Goal: Task Accomplishment & Management: Complete application form

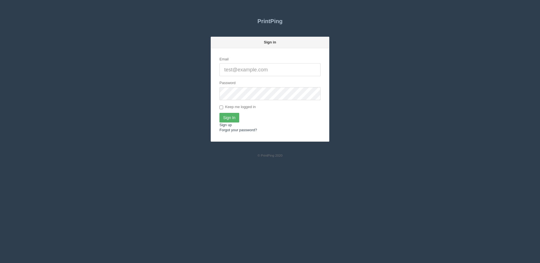
type input "[PERSON_NAME][EMAIL_ADDRESS][DOMAIN_NAME]"
click at [231, 116] on input "Sign In" at bounding box center [229, 118] width 20 height 10
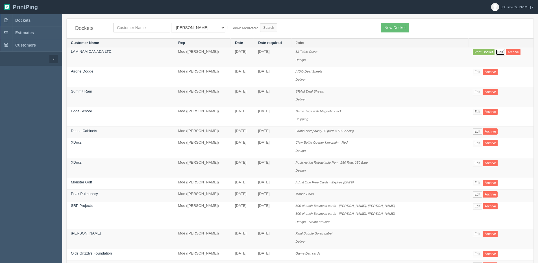
click at [495, 53] on link "Edit" at bounding box center [499, 52] width 9 height 6
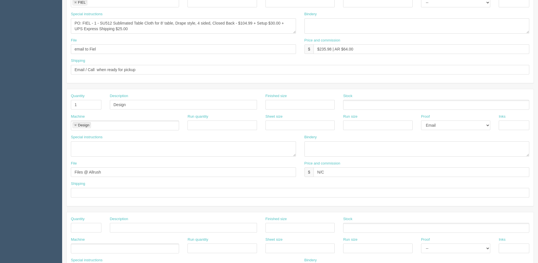
scroll to position [169, 0]
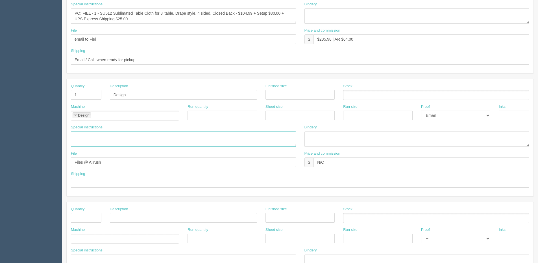
click at [116, 133] on textarea at bounding box center [183, 139] width 225 height 15
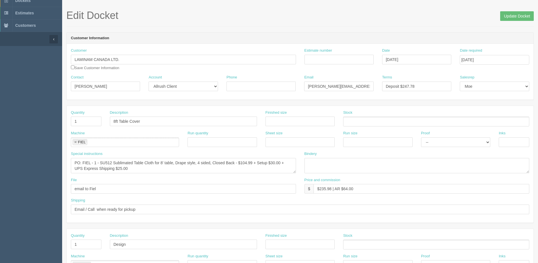
scroll to position [0, 0]
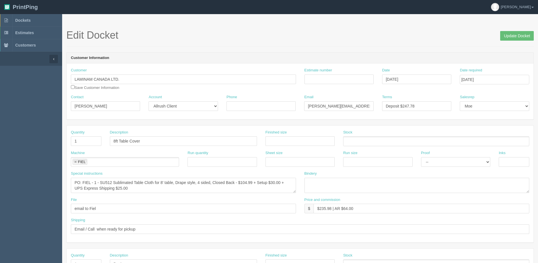
type textarea "See email for setup instructions"
click at [421, 77] on input "August 21, 2025" at bounding box center [416, 80] width 69 height 10
click at [423, 134] on td "22" at bounding box center [424, 133] width 7 height 8
type input "[DATE]"
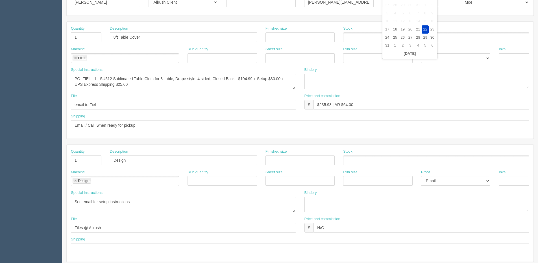
scroll to position [113, 0]
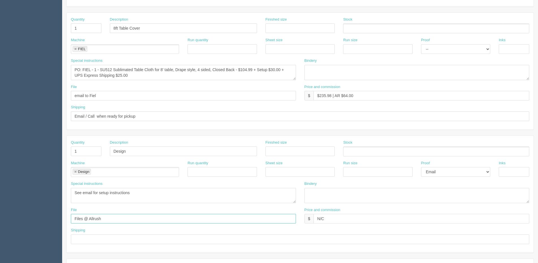
drag, startPoint x: 109, startPoint y: 222, endPoint x: 6, endPoint y: 222, distance: 103.0
click at [6, 222] on section "Dockets Estimates Customers" at bounding box center [269, 150] width 538 height 498
type input "Client Files > [DATE]"
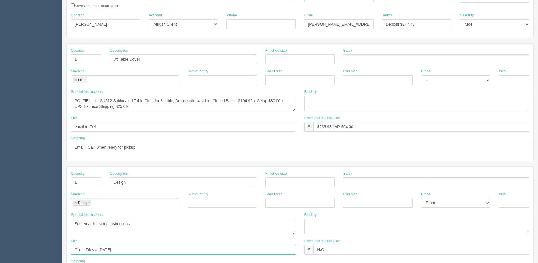
scroll to position [0, 0]
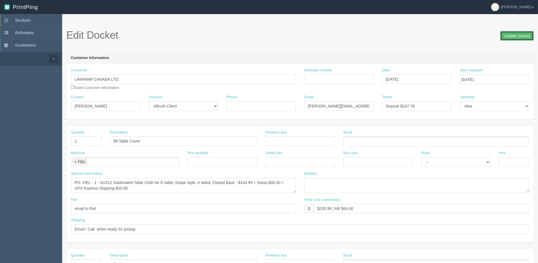
drag, startPoint x: 506, startPoint y: 34, endPoint x: 499, endPoint y: 37, distance: 7.7
click at [506, 34] on input "Update Docket" at bounding box center [517, 36] width 34 height 10
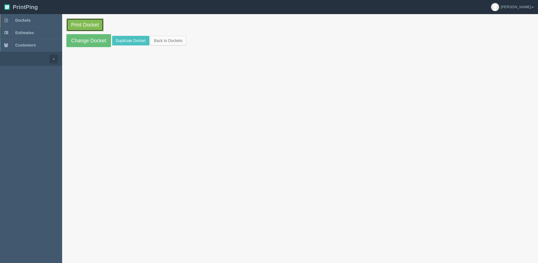
click at [70, 27] on link "Print Docket" at bounding box center [84, 24] width 37 height 13
click at [168, 37] on link "Back to Dockets" at bounding box center [168, 41] width 36 height 10
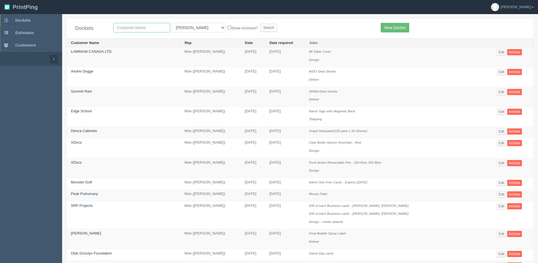
click at [130, 26] on input "text" at bounding box center [141, 28] width 57 height 10
type input "xdoc"
click at [260, 23] on input "Search" at bounding box center [268, 27] width 17 height 8
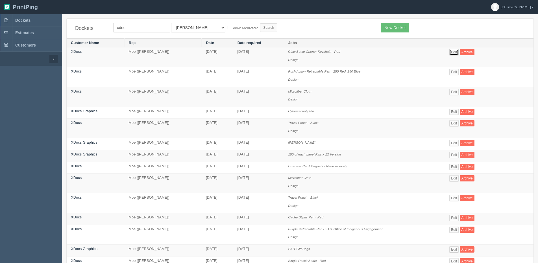
drag, startPoint x: 457, startPoint y: 51, endPoint x: 447, endPoint y: 58, distance: 12.1
click at [457, 52] on link "Edit" at bounding box center [453, 52] width 9 height 6
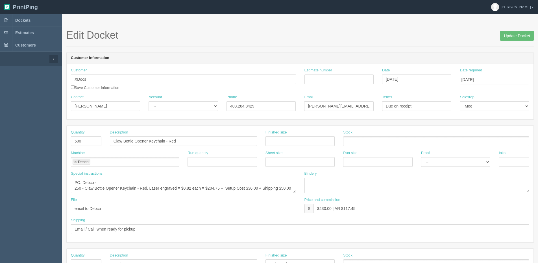
click at [76, 162] on link at bounding box center [75, 162] width 3 height 4
type input "AZX Sport"
drag, startPoint x: 81, startPoint y: 181, endPoint x: 132, endPoint y: 181, distance: 50.5
click at [132, 180] on textarea "PO: Debco - 250 - Claw Bottle Opener Keychain - Red, Laser engraved = $0.82 eac…" at bounding box center [183, 185] width 225 height 15
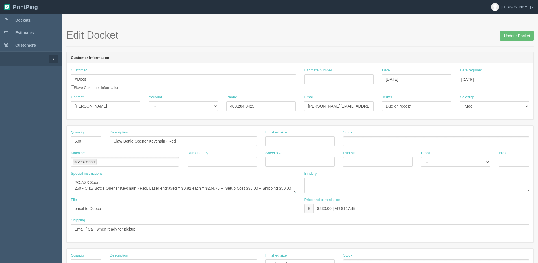
drag, startPoint x: 85, startPoint y: 187, endPoint x: 97, endPoint y: 183, distance: 11.8
click at [85, 187] on textarea "PO: Debco - 250 - Claw Bottle Opener Keychain - Red, Laser engraved = $0.82 eac…" at bounding box center [183, 185] width 225 height 15
type textarea "PO:AZX Sport 250 - # BOTCLAW - Claw Bottle Opener Keychain - Red, Laser engrave…"
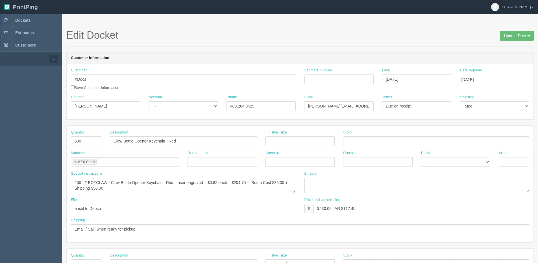
drag, startPoint x: 90, startPoint y: 209, endPoint x: 151, endPoint y: 198, distance: 61.3
click at [150, 198] on div "File email to Debco" at bounding box center [183, 205] width 225 height 16
type input "email to AZX"
click at [514, 36] on input "Update Docket" at bounding box center [517, 36] width 34 height 10
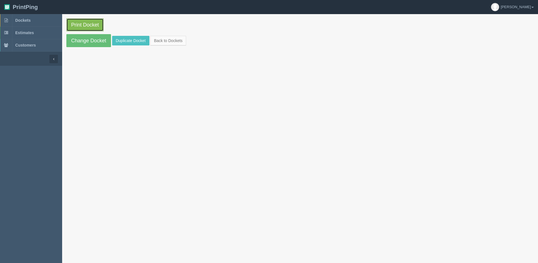
click at [80, 25] on link "Print Docket" at bounding box center [84, 24] width 37 height 13
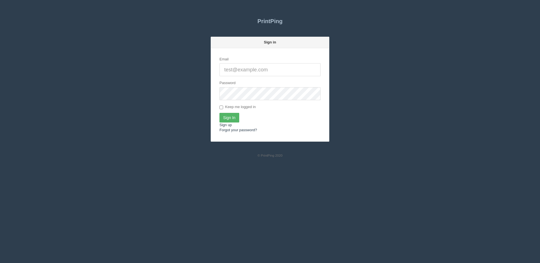
type input "[PERSON_NAME][EMAIL_ADDRESS][DOMAIN_NAME]"
click at [238, 118] on input "Sign In" at bounding box center [229, 118] width 20 height 10
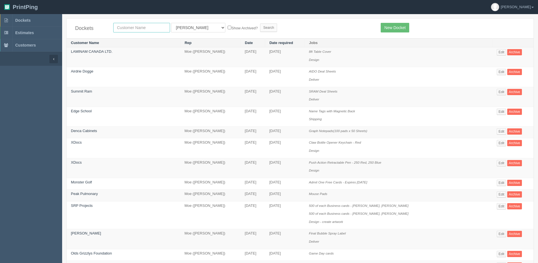
click at [137, 32] on input "text" at bounding box center [141, 28] width 57 height 10
type input "Airdrie Dodge"
click at [179, 30] on select "All Users Ali Ali Test 1 Aly Amy Ankit Arif Brandon Dan France Greg Jim Mark Ma…" at bounding box center [198, 28] width 54 height 10
select select "1"
click at [171, 23] on select "All Users Ali Ali Test 1 Aly Amy Ankit Arif Brandon Dan France Greg Jim Mark Ma…" at bounding box center [198, 28] width 54 height 10
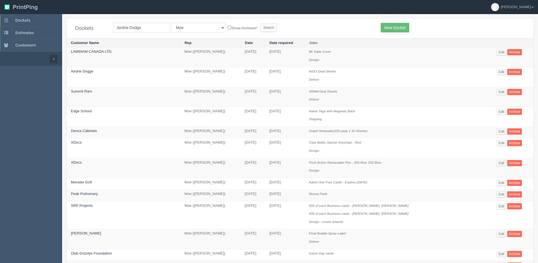
click at [228, 29] on label "Show Archived?" at bounding box center [243, 28] width 30 height 6
click at [228, 29] on input "Show Archived?" at bounding box center [230, 28] width 4 height 4
checkbox input "true"
click at [260, 24] on input "Search" at bounding box center [268, 27] width 17 height 8
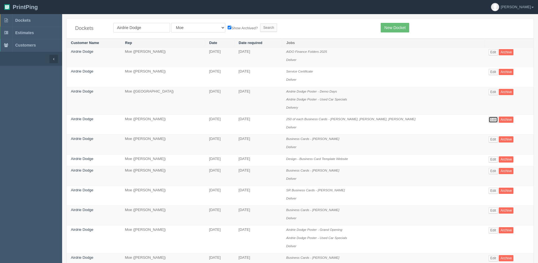
click at [488, 121] on link "Edit" at bounding box center [492, 120] width 9 height 6
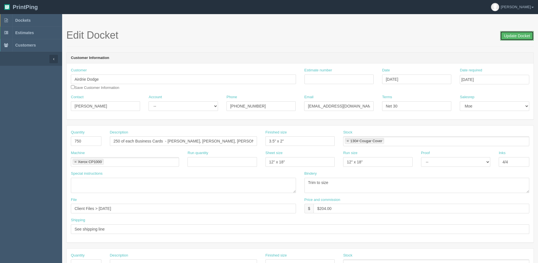
click at [517, 34] on input "Update Docket" at bounding box center [517, 36] width 34 height 10
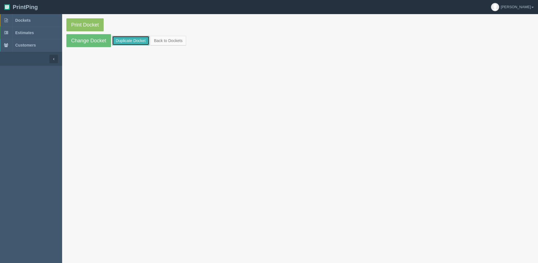
click at [133, 41] on link "Duplicate Docket" at bounding box center [130, 41] width 37 height 10
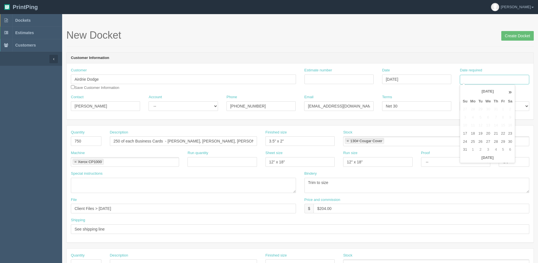
drag, startPoint x: 484, startPoint y: 80, endPoint x: 479, endPoint y: 81, distance: 5.0
click at [484, 80] on input "Date required" at bounding box center [494, 80] width 69 height 10
click at [494, 161] on th "Today" at bounding box center [487, 158] width 53 height 8
click at [473, 141] on td "25" at bounding box center [473, 142] width 8 height 8
type input "August 25, 2025"
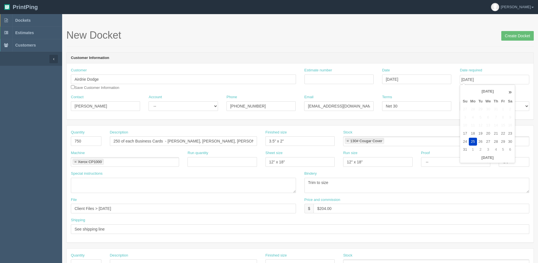
drag, startPoint x: 102, startPoint y: 143, endPoint x: -1, endPoint y: 142, distance: 102.7
click at [0, 142] on html "PrintPing Dan Edit account ( dan@allrush.ca ) Logout Dockets Estimates Customers" at bounding box center [269, 256] width 538 height 513
drag, startPoint x: -1, startPoint y: 142, endPoint x: 85, endPoint y: 166, distance: 89.1
click at [85, 166] on ul "Xerox CP1000" at bounding box center [125, 162] width 108 height 10
drag, startPoint x: 86, startPoint y: 142, endPoint x: 36, endPoint y: 141, distance: 50.0
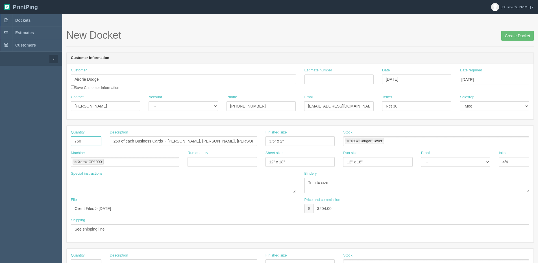
drag, startPoint x: 81, startPoint y: 141, endPoint x: 48, endPoint y: 141, distance: 32.7
click at [48, 141] on section "Dockets Estimates Customers" at bounding box center [269, 263] width 538 height 498
type input "500"
click at [233, 144] on input "250 of each Business Cards - Adam Boutilier, Emily Malchuk, Gurshaan Twoor" at bounding box center [183, 141] width 147 height 10
click at [209, 162] on input "text" at bounding box center [221, 162] width 69 height 10
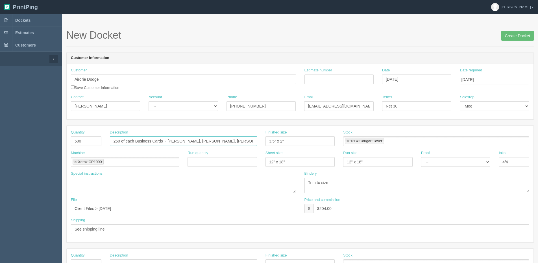
drag, startPoint x: 169, startPoint y: 141, endPoint x: 173, endPoint y: 140, distance: 4.0
click at [173, 140] on input "250 of each Business Cards - Adam Boutilier, Emily Malchuk, Gurshaan Twoor" at bounding box center [183, 141] width 147 height 10
drag, startPoint x: 170, startPoint y: 140, endPoint x: 300, endPoint y: 141, distance: 130.1
click at [300, 141] on div "Quantity 500 Description 250 of each Business Cards - Adam Boutilier, Emily Mal…" at bounding box center [300, 140] width 467 height 21
click at [202, 144] on input "250 of each Business Cards - Raven Vitug," at bounding box center [183, 141] width 147 height 10
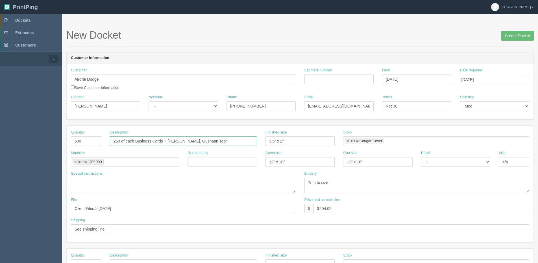
type input "250 of each Business Cards - [PERSON_NAME], Gushaan Toor"
drag, startPoint x: 319, startPoint y: 210, endPoint x: 395, endPoint y: 200, distance: 77.1
click at [392, 200] on div "Price and commission $ $204.00" at bounding box center [416, 205] width 225 height 16
type input "$136.00"
click at [513, 40] on input "Create Docket" at bounding box center [517, 36] width 32 height 10
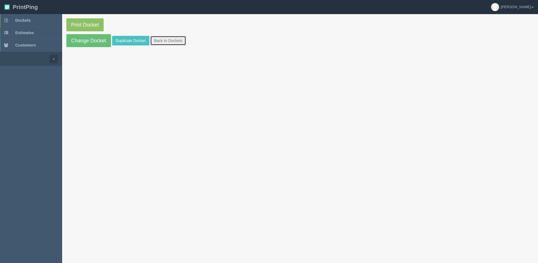
drag, startPoint x: 170, startPoint y: 42, endPoint x: 152, endPoint y: 41, distance: 17.8
click at [170, 42] on link "Back to Dockets" at bounding box center [168, 41] width 36 height 10
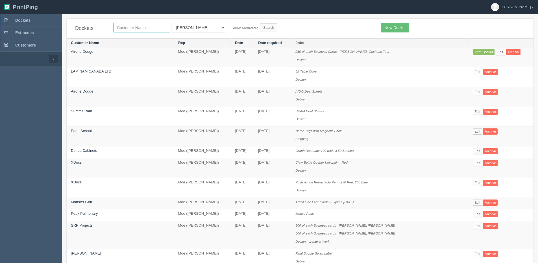
click at [128, 25] on input "text" at bounding box center [141, 28] width 57 height 10
type input "country nissan"
click at [228, 29] on label "Show Archived?" at bounding box center [243, 28] width 30 height 6
click at [228, 29] on input "Show Archived?" at bounding box center [230, 28] width 4 height 4
checkbox input "true"
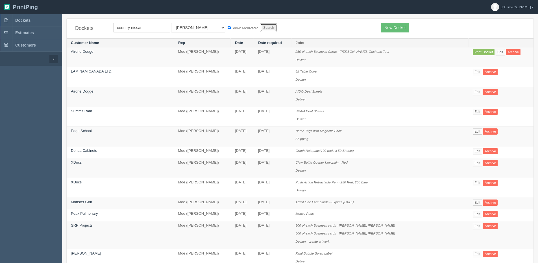
click at [260, 27] on input "Search" at bounding box center [268, 27] width 17 height 8
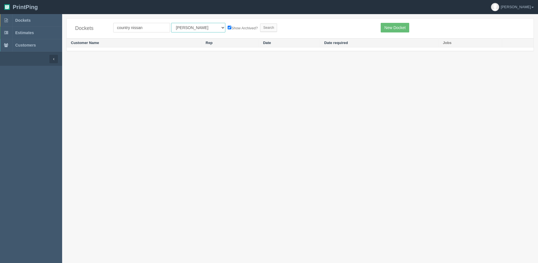
click at [183, 28] on select "All Users Ali Ali Test 1 Aly Amy Ankit Arif Brandon Dan France Greg Jim Mark Ma…" at bounding box center [198, 28] width 54 height 10
select select "1"
click at [171, 23] on select "All Users Ali Ali Test 1 Aly Amy Ankit Arif Brandon Dan France Greg Jim Mark Ma…" at bounding box center [198, 28] width 54 height 10
drag, startPoint x: 389, startPoint y: 30, endPoint x: 378, endPoint y: 34, distance: 12.1
click at [389, 30] on link "New Docket" at bounding box center [394, 28] width 29 height 10
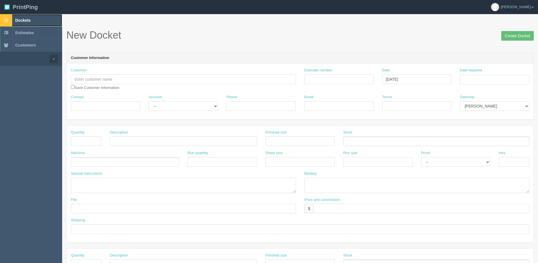
click at [18, 19] on span "Dockets" at bounding box center [22, 20] width 15 height 5
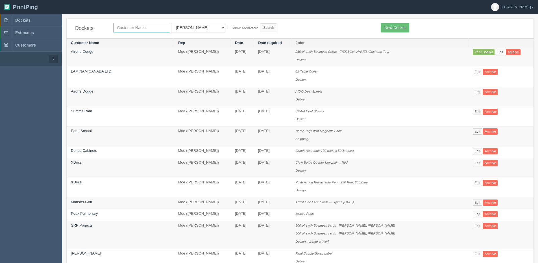
click at [126, 29] on input "text" at bounding box center [141, 28] width 57 height 10
type input "country nissan"
click at [228, 28] on label "Show Archived?" at bounding box center [243, 28] width 30 height 6
click at [228, 28] on input "Show Archived?" at bounding box center [230, 28] width 4 height 4
checkbox input "true"
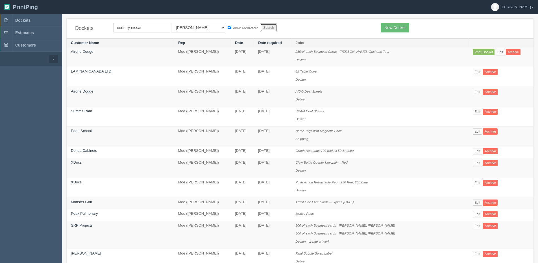
click at [260, 28] on input "Search" at bounding box center [268, 27] width 17 height 8
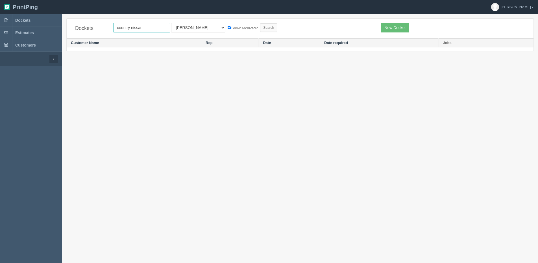
click at [132, 27] on input "country nissan" at bounding box center [141, 28] width 57 height 10
drag, startPoint x: 131, startPoint y: 27, endPoint x: 319, endPoint y: 34, distance: 188.4
click at [269, 27] on form "country nissan All Users [PERSON_NAME] Test 1 [PERSON_NAME] [PERSON_NAME] [PERS…" at bounding box center [242, 28] width 259 height 10
type input "country hills nissan"
click at [260, 23] on input "Search" at bounding box center [268, 27] width 17 height 8
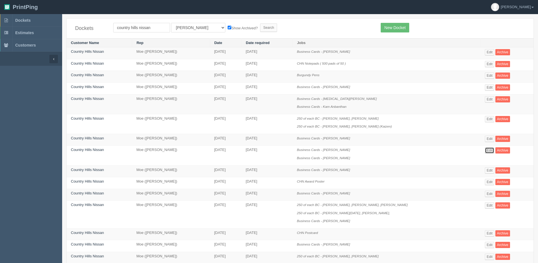
click at [486, 149] on link "Edit" at bounding box center [489, 150] width 9 height 6
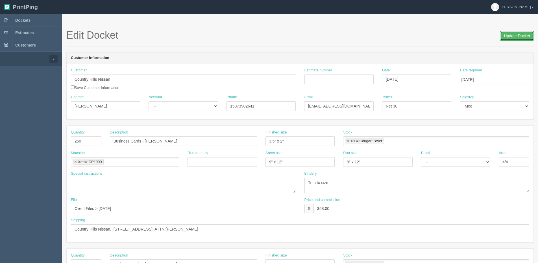
click at [505, 38] on input "Update Docket" at bounding box center [517, 36] width 34 height 10
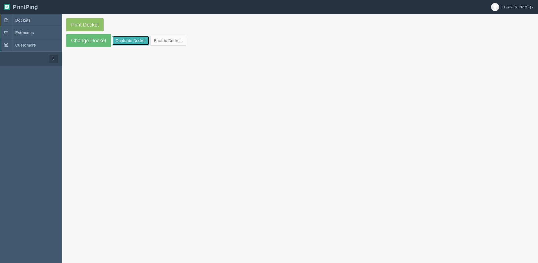
click at [134, 44] on link "Duplicate Docket" at bounding box center [130, 41] width 37 height 10
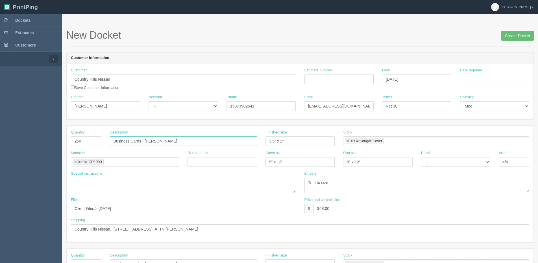
drag, startPoint x: 146, startPoint y: 139, endPoint x: 321, endPoint y: 124, distance: 175.7
click at [254, 134] on div "Description Business Cards - Husain Ali" at bounding box center [183, 138] width 147 height 16
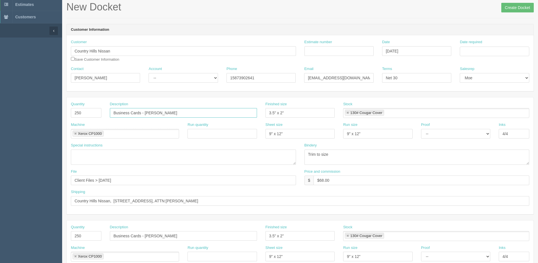
type input "Business Cards - [PERSON_NAME]"
drag, startPoint x: 100, startPoint y: 180, endPoint x: 239, endPoint y: 178, distance: 138.3
click at [229, 178] on input "Client Files > July 2025" at bounding box center [183, 181] width 225 height 10
type input "Client Files > August 2025"
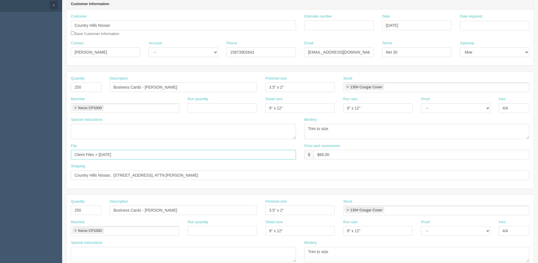
scroll to position [85, 0]
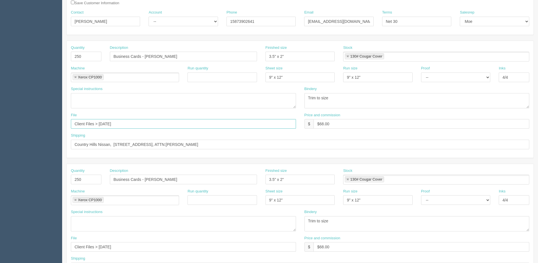
drag, startPoint x: 125, startPoint y: 122, endPoint x: -1, endPoint y: 125, distance: 125.9
click at [0, 125] on html "PrintPing Dan Edit account ( dan@allrush.ca ) Logout Dockets Estimates Customers" at bounding box center [269, 171] width 538 height 513
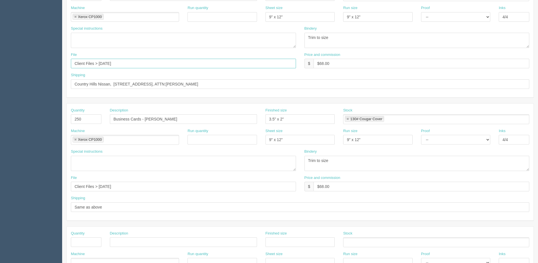
scroll to position [198, 0]
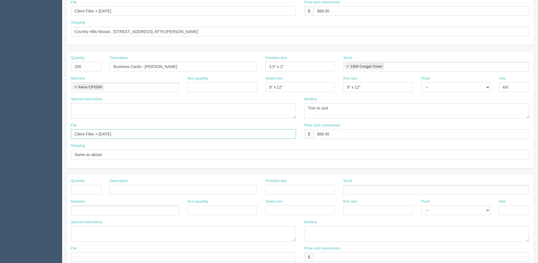
drag, startPoint x: 122, startPoint y: 139, endPoint x: 53, endPoint y: 134, distance: 69.0
click at [0, 138] on html "PrintPing Dan Edit account ( dan@allrush.ca ) Logout Dockets Estimates Customers" at bounding box center [269, 58] width 538 height 513
paste input "August"
type input "Client Files > August 2025"
click at [177, 80] on div "Machine Xerox CP1000 Xerox CP1000" at bounding box center [125, 84] width 108 height 16
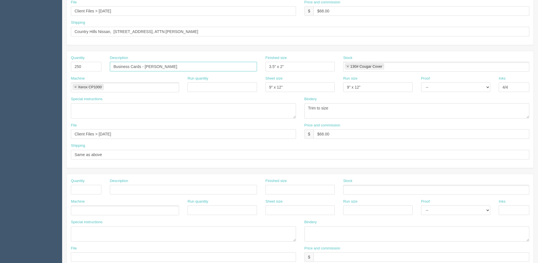
drag, startPoint x: 145, startPoint y: 67, endPoint x: 474, endPoint y: 67, distance: 328.5
click at [382, 67] on div "Quantity 250 Description Business Cards - Abdul Bawaser Finished size 3.5" x 2"…" at bounding box center [300, 65] width 467 height 21
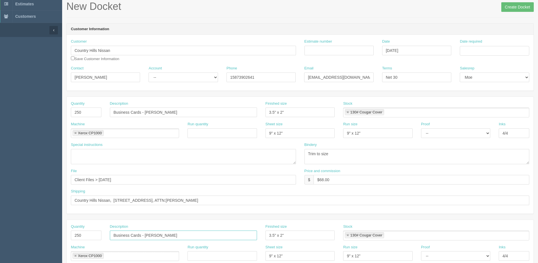
scroll to position [28, 0]
type input "Business Cards - Chris Antonio"
drag, startPoint x: 290, startPoint y: 135, endPoint x: 122, endPoint y: 138, distance: 167.4
click at [160, 141] on div "Machine Xerox CP1000 Xerox CP1000 Run quantity Sheet size 9" x 12" Run size 9" …" at bounding box center [300, 132] width 467 height 21
type input "12" x 18""
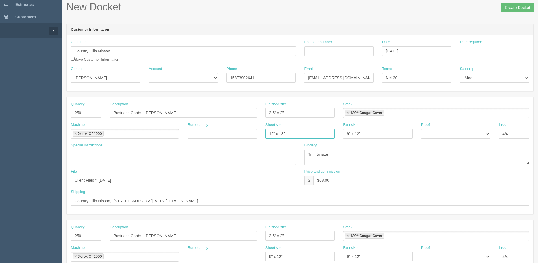
drag, startPoint x: 290, startPoint y: 131, endPoint x: 183, endPoint y: 135, distance: 107.9
click at [186, 135] on div "Machine Xerox CP1000 Xerox CP1000 Run quantity Sheet size 12" x 18" Run size 9"…" at bounding box center [300, 132] width 467 height 21
drag, startPoint x: 371, startPoint y: 132, endPoint x: 308, endPoint y: 130, distance: 63.5
click at [310, 131] on div "Machine Xerox CP1000 Xerox CP1000 Run quantity Sheet size 12" x 18" Run size 9"…" at bounding box center [300, 132] width 467 height 21
paste input "12" x 18"
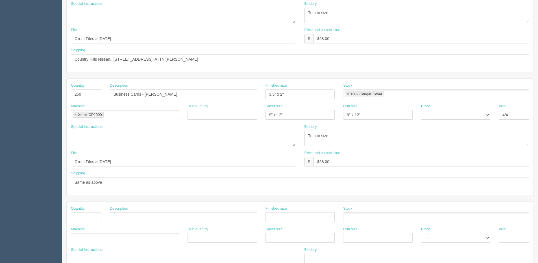
scroll to position [198, 0]
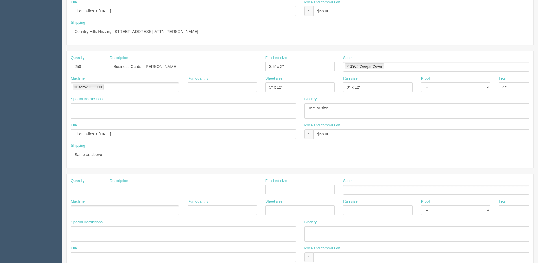
type input "12" x 18""
drag, startPoint x: 364, startPoint y: 88, endPoint x: 251, endPoint y: 88, distance: 112.9
click at [261, 88] on div "Machine Xerox CP1000 Xerox CP1000 Run quantity Sheet size 9" x 12" Run size 9" …" at bounding box center [300, 86] width 467 height 21
paste input "12" x 18"
type input "12" x 18""
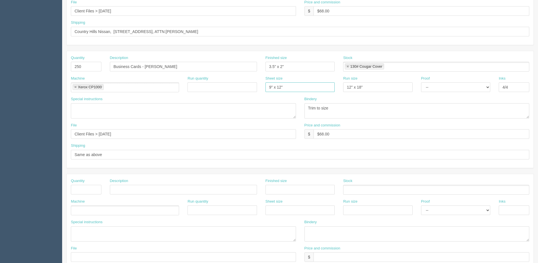
drag, startPoint x: 277, startPoint y: 87, endPoint x: 221, endPoint y: 86, distance: 56.2
click at [229, 86] on div "Machine Xerox CP1000 Xerox CP1000 Run quantity Sheet size 9" x 12" Run size 12"…" at bounding box center [300, 86] width 467 height 21
drag, startPoint x: 309, startPoint y: 88, endPoint x: 208, endPoint y: 88, distance: 100.5
click at [215, 88] on div "Machine Xerox CP1000 Xerox CP1000 Run quantity Sheet size 9" x 12" Run size 12"…" at bounding box center [300, 86] width 467 height 21
paste input "12" x 18"
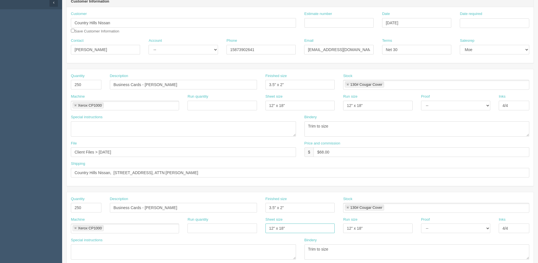
scroll to position [0, 0]
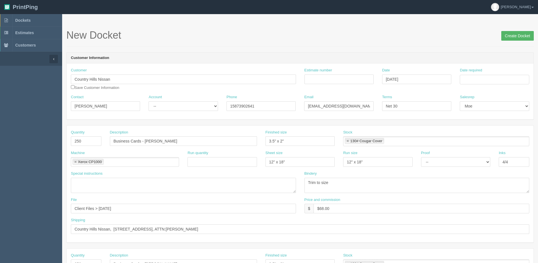
type input "12" x 18""
click at [505, 38] on input "Create Docket" at bounding box center [517, 36] width 32 height 10
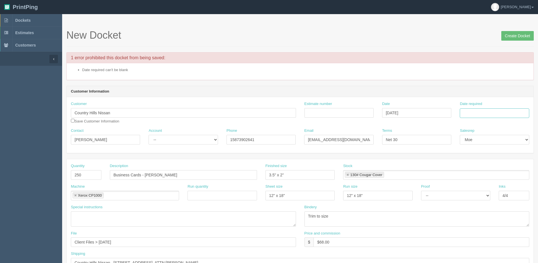
click at [502, 111] on input "Date required" at bounding box center [494, 113] width 69 height 10
click at [471, 89] on td "25" at bounding box center [473, 86] width 8 height 8
type input "August 25, 2025"
click at [521, 34] on input "Create Docket" at bounding box center [517, 36] width 32 height 10
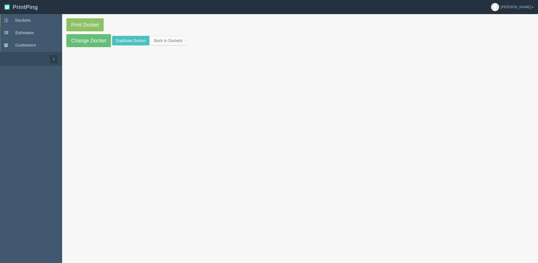
click at [166, 34] on section "Print Docket Change Docket Duplicate Docket Back to Dockets" at bounding box center [300, 32] width 476 height 37
click at [169, 40] on link "Back to Dockets" at bounding box center [168, 41] width 36 height 10
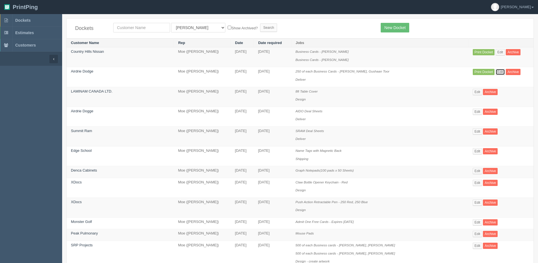
click at [495, 71] on link "Edit" at bounding box center [499, 72] width 9 height 6
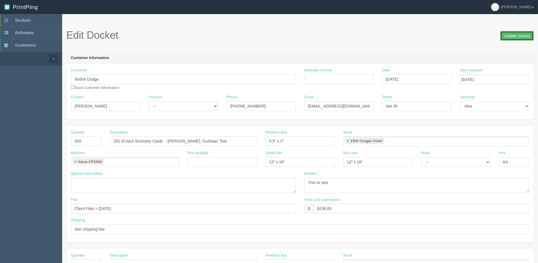
click at [518, 37] on input "Update Docket" at bounding box center [517, 36] width 34 height 10
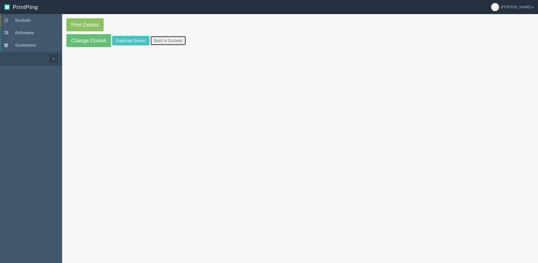
click at [174, 40] on link "Back to Dockets" at bounding box center [168, 41] width 36 height 10
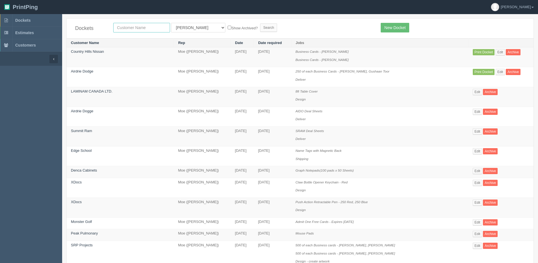
click at [130, 29] on input "text" at bounding box center [141, 28] width 57 height 10
type input "[PERSON_NAME] gmc"
click at [260, 23] on input "Search" at bounding box center [268, 27] width 17 height 8
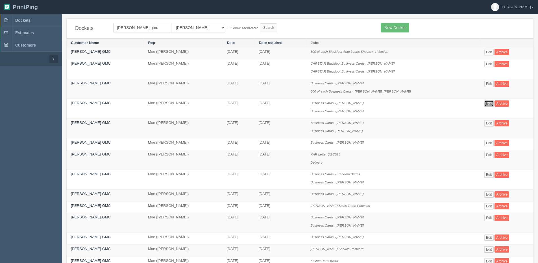
click at [484, 105] on link "Edit" at bounding box center [488, 103] width 9 height 6
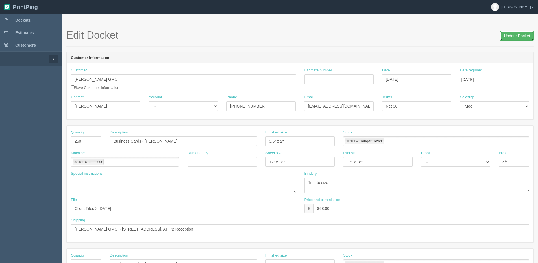
click at [521, 32] on input "Update Docket" at bounding box center [517, 36] width 34 height 10
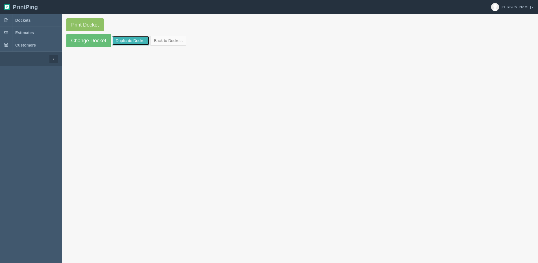
click at [138, 40] on link "Duplicate Docket" at bounding box center [130, 41] width 37 height 10
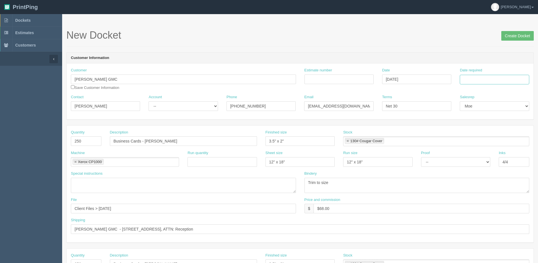
click at [489, 81] on input "Date required" at bounding box center [494, 80] width 69 height 10
click at [471, 162] on div "« August 2025 » Su Mo Tu We Th Fr Sa 27 28 29 30 31 1 2 3 4 5 6 7 8 9 10 11 12 …" at bounding box center [487, 124] width 55 height 79
click at [471, 141] on td "25" at bounding box center [473, 142] width 8 height 8
type input "August 25, 2025"
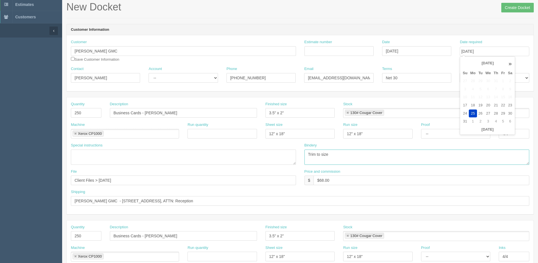
click at [394, 162] on textarea "Trim to size" at bounding box center [416, 157] width 225 height 15
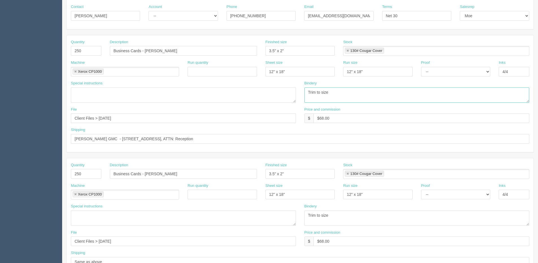
scroll to position [85, 0]
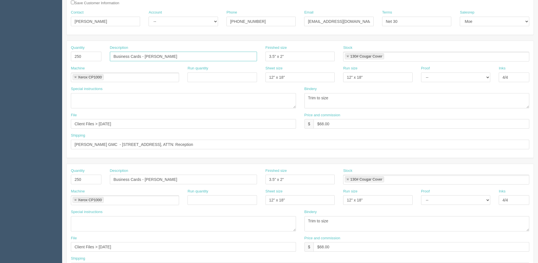
drag, startPoint x: 145, startPoint y: 56, endPoint x: 361, endPoint y: 40, distance: 216.8
click at [304, 47] on div "Quantity 250 Description Business Cards - Aron Klassen Finished size 3.5" x 2" …" at bounding box center [300, 55] width 467 height 21
type input "Business Cards - [PERSON_NAME]"
click at [193, 153] on div "Shipping Shaw GMC - 4620 Blackfoot Trail SE, Calgary, AB T2G 4G2, ATTN: Recepti…" at bounding box center [300, 143] width 467 height 21
drag, startPoint x: 146, startPoint y: 180, endPoint x: 412, endPoint y: 180, distance: 266.5
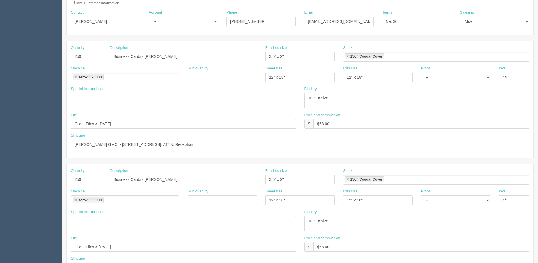
click at [287, 180] on div "Quantity 250 Description Business Cards - Nemanja Lelic Finished size 3.5" x 2"…" at bounding box center [300, 178] width 467 height 21
type input "Business Cards - Oliver Kuzmanovski"
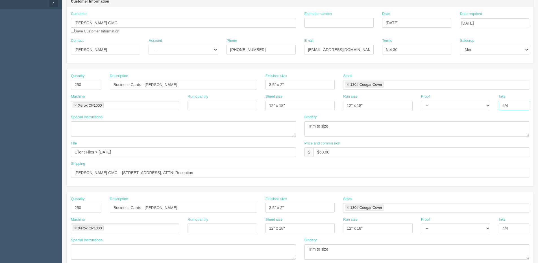
click at [519, 105] on input "4/4" at bounding box center [513, 106] width 30 height 10
type input "4/0"
click at [322, 151] on input "$68.00" at bounding box center [421, 152] width 216 height 10
drag, startPoint x: 322, startPoint y: 152, endPoint x: 372, endPoint y: 149, distance: 50.6
click at [364, 148] on input "$68.00" at bounding box center [421, 152] width 216 height 10
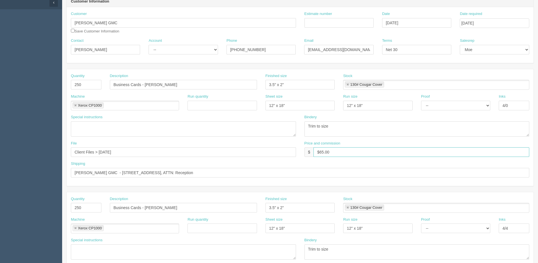
type input "$65.00"
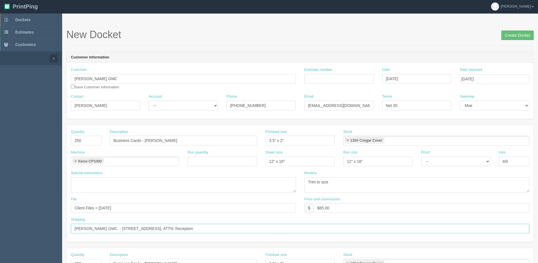
scroll to position [0, 0]
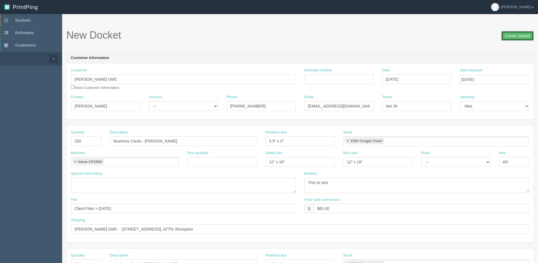
click at [509, 36] on input "Create Docket" at bounding box center [517, 36] width 32 height 10
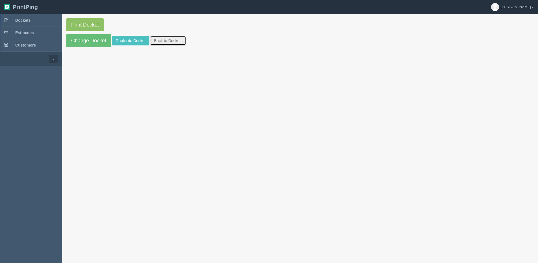
click at [164, 42] on link "Back to Dockets" at bounding box center [168, 41] width 36 height 10
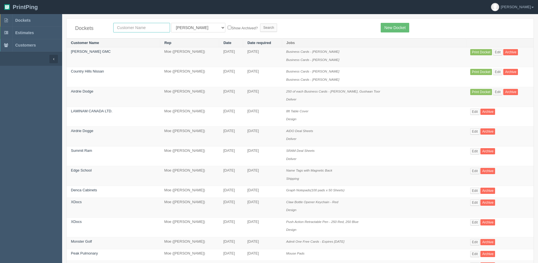
click at [129, 32] on input "text" at bounding box center [141, 28] width 57 height 10
type input "mercedes"
click at [260, 23] on input "Search" at bounding box center [268, 27] width 17 height 8
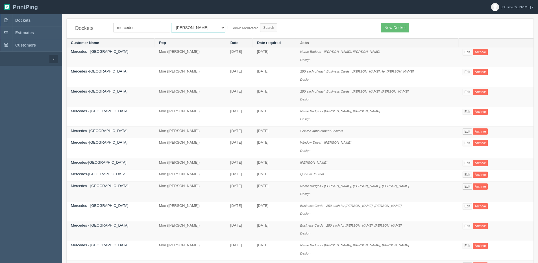
click at [184, 29] on select "All Users [PERSON_NAME] Test 1 [PERSON_NAME] [PERSON_NAME] [PERSON_NAME] France…" at bounding box center [198, 28] width 54 height 10
select select "1"
click at [171, 23] on select "All Users [PERSON_NAME] Test 1 [PERSON_NAME] [PERSON_NAME] [PERSON_NAME] France…" at bounding box center [198, 28] width 54 height 10
click at [260, 30] on input "Search" at bounding box center [268, 27] width 17 height 8
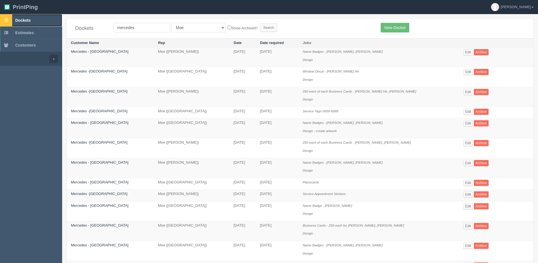
click at [23, 19] on span "Dockets" at bounding box center [22, 20] width 15 height 5
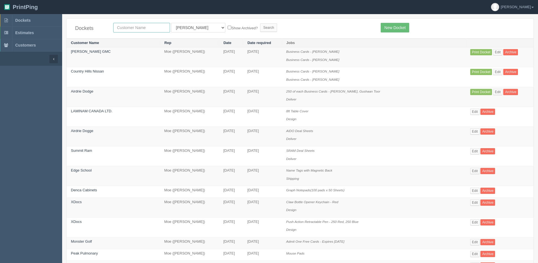
click at [121, 29] on input "text" at bounding box center [141, 28] width 57 height 10
type input "Strathmore Ford"
click at [228, 29] on label "Show Archived?" at bounding box center [243, 28] width 30 height 6
click at [228, 29] on input "Show Archived?" at bounding box center [230, 28] width 4 height 4
checkbox input "true"
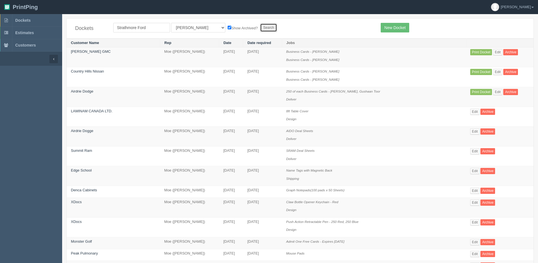
click at [260, 27] on input "Search" at bounding box center [268, 27] width 17 height 8
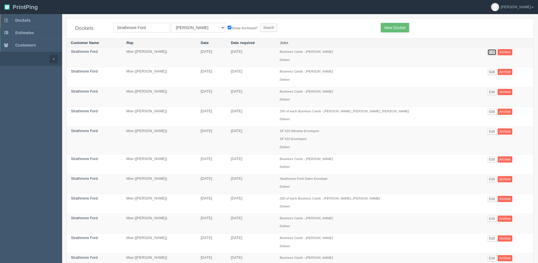
click at [487, 49] on link "Edit" at bounding box center [491, 52] width 9 height 6
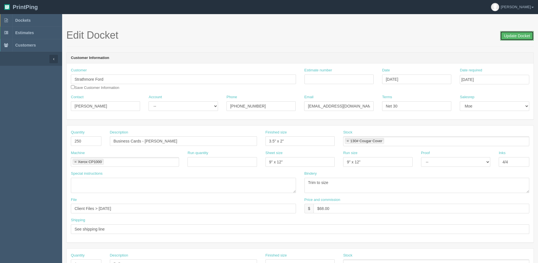
click at [523, 36] on input "Update Docket" at bounding box center [517, 36] width 34 height 10
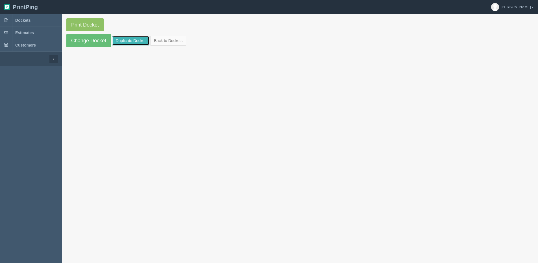
click at [139, 38] on link "Duplicate Docket" at bounding box center [130, 41] width 37 height 10
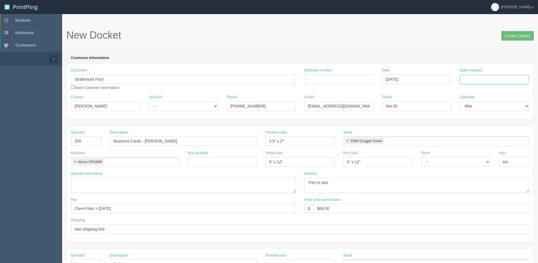
click at [490, 79] on input "Date required" at bounding box center [494, 80] width 69 height 10
click at [487, 161] on th "Today" at bounding box center [487, 158] width 53 height 8
click at [472, 142] on td "25" at bounding box center [473, 142] width 8 height 8
type input "August 25, 2025"
drag, startPoint x: 145, startPoint y: 141, endPoint x: 223, endPoint y: 136, distance: 78.6
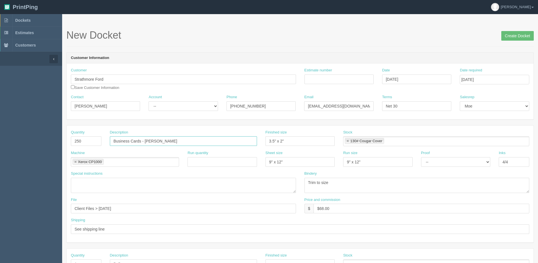
click at [223, 136] on input "Business Cards - [PERSON_NAME]" at bounding box center [183, 141] width 147 height 10
type input "Business Cards - Hannah Flowers"
click at [509, 32] on input "Create Docket" at bounding box center [517, 36] width 32 height 10
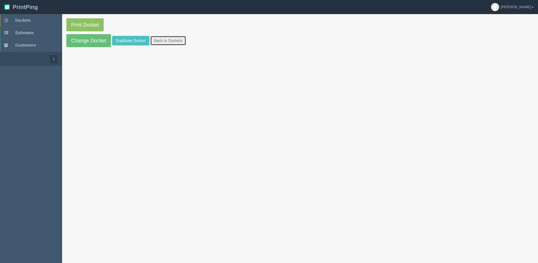
drag, startPoint x: 164, startPoint y: 42, endPoint x: 168, endPoint y: 42, distance: 4.0
click at [164, 42] on link "Back to Dockets" at bounding box center [168, 41] width 36 height 10
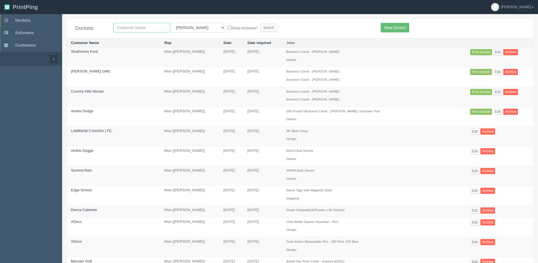
click at [146, 26] on input "text" at bounding box center [141, 28] width 57 height 10
type input "universal"
click at [260, 23] on input "Search" at bounding box center [268, 27] width 17 height 8
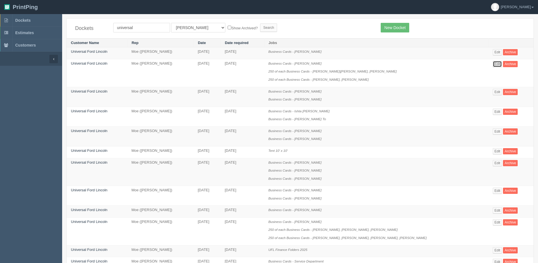
click at [493, 66] on link "Edit" at bounding box center [497, 64] width 9 height 6
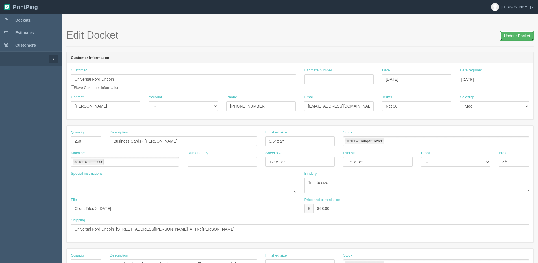
click at [511, 38] on input "Update Docket" at bounding box center [517, 36] width 34 height 10
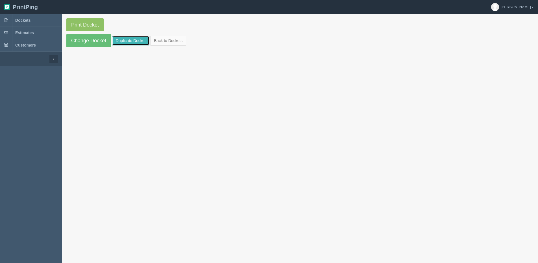
click at [121, 38] on link "Duplicate Docket" at bounding box center [130, 41] width 37 height 10
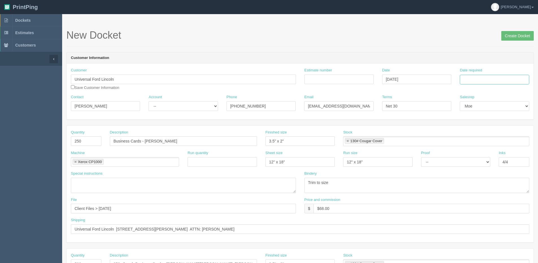
click at [496, 80] on input "Date required" at bounding box center [494, 80] width 69 height 10
click at [471, 162] on div "« August 2025 » Su Mo Tu We Th Fr Sa 27 28 29 30 31 1 2 3 4 5 6 7 8 9 10 11 12 …" at bounding box center [487, 124] width 55 height 79
click at [473, 145] on td "25" at bounding box center [473, 142] width 8 height 8
type input "[DATE]"
drag, startPoint x: 91, startPoint y: 142, endPoint x: 0, endPoint y: 141, distance: 91.5
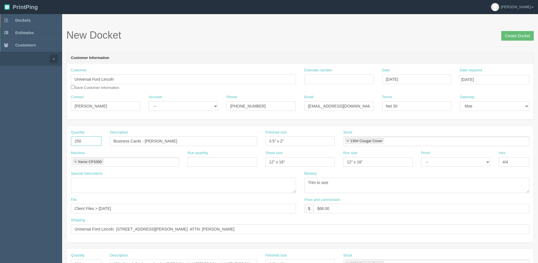
click at [0, 142] on html "PrintPing Dan Edit account ( dan@allrush.ca ) Logout Dockets Estimates Customers" at bounding box center [269, 256] width 538 height 513
type input "500"
click at [168, 135] on div "Description Business Cards - Katie Somers" at bounding box center [183, 138] width 147 height 16
click at [149, 144] on input "Business Cards - Katie Somers" at bounding box center [183, 141] width 147 height 10
drag, startPoint x: 146, startPoint y: 142, endPoint x: 245, endPoint y: 139, distance: 98.5
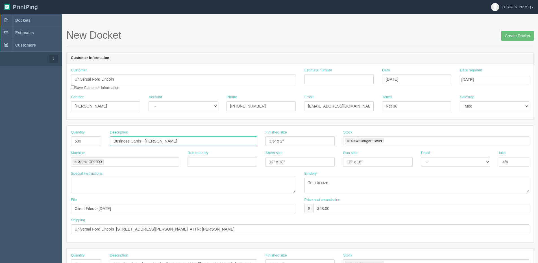
click at [240, 139] on input "Business Cards - Katie Somers" at bounding box center [183, 141] width 147 height 10
type input "Business Cards - [PERSON_NAME]"
drag, startPoint x: 318, startPoint y: 206, endPoint x: 442, endPoint y: 176, distance: 127.2
click at [417, 185] on div "Quantity 500 Description Business Cards - Anthony Clark Finished size 3.5" x 2"…" at bounding box center [300, 184] width 467 height 117
type input "$79.00"
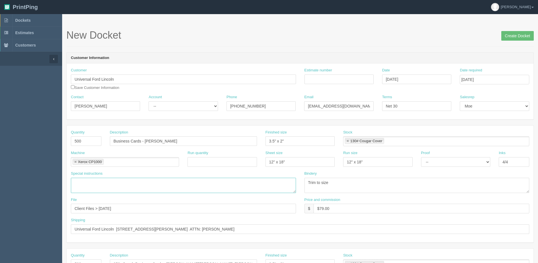
click at [253, 187] on textarea at bounding box center [183, 185] width 225 height 15
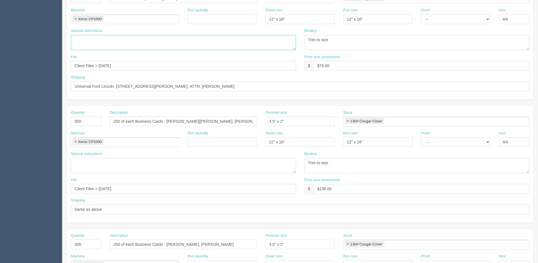
scroll to position [169, 0]
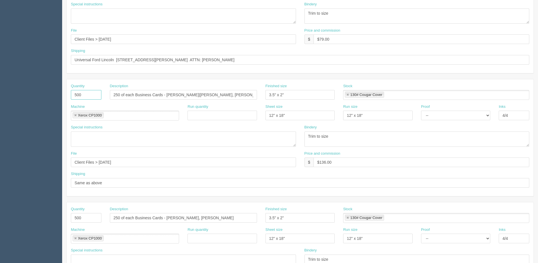
drag, startPoint x: 90, startPoint y: 96, endPoint x: 10, endPoint y: 96, distance: 80.7
click at [12, 96] on section "Dockets Estimates Customers" at bounding box center [269, 94] width 538 height 498
type input "750"
drag, startPoint x: 92, startPoint y: 216, endPoint x: 53, endPoint y: 218, distance: 39.3
click at [58, 219] on section "Dockets Estimates Customers" at bounding box center [269, 94] width 538 height 498
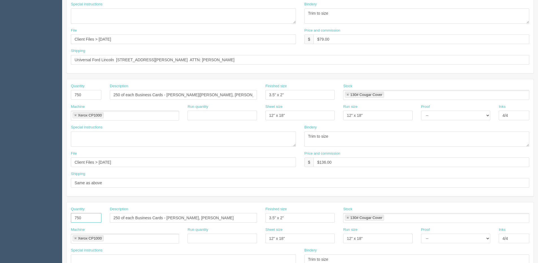
type input "750"
drag, startPoint x: 168, startPoint y: 91, endPoint x: 367, endPoint y: 91, distance: 199.0
click at [367, 91] on div "Quantity 750 Description 250 of each Business Cards - Shauna Hamlyn|Stephanie K…" at bounding box center [300, 94] width 467 height 21
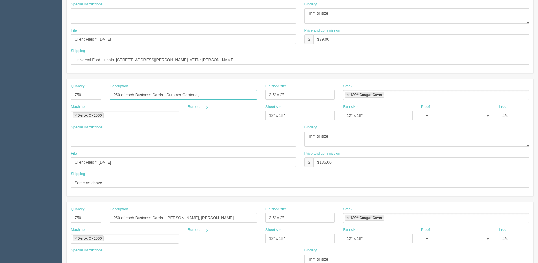
click at [206, 98] on input "250 of each Business Cards - Summer Carrique," at bounding box center [183, 95] width 147 height 10
click at [233, 90] on div "Description 250 of each Business Cards - Summer Carrique, Dawson Harvey," at bounding box center [183, 92] width 147 height 16
click at [233, 93] on input "250 of each Business Cards - Summer Carrique, Dawson Harvey," at bounding box center [183, 95] width 147 height 10
type input "250 of each Business Cards - [PERSON_NAME], [PERSON_NAME], [PERSON_NAME],"
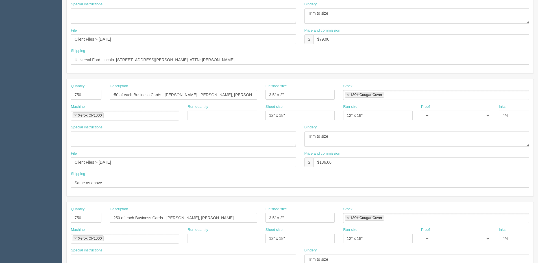
scroll to position [0, 0]
drag, startPoint x: 206, startPoint y: 215, endPoint x: 414, endPoint y: 188, distance: 209.1
click at [414, 188] on div "Quantity 500 Description Business Cards - Anthony Clark Finished size 3.5" x 2"…" at bounding box center [299, 138] width 467 height 364
click at [209, 218] on input "250 of each Business Cards - Maddy Maltais," at bounding box center [183, 218] width 147 height 10
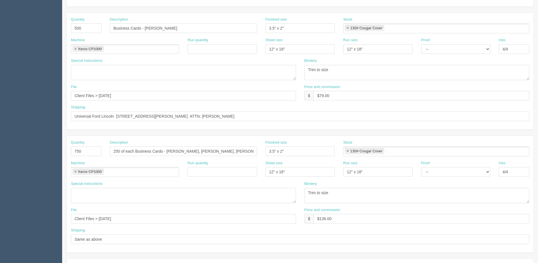
scroll to position [28, 0]
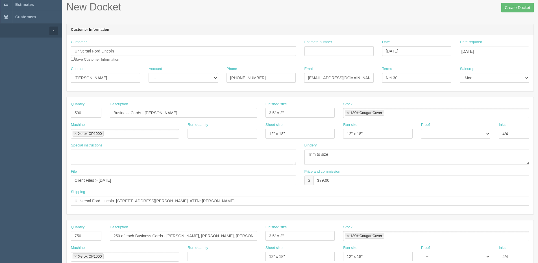
type input "250 of each Business Cards - [PERSON_NAME], [PERSON_NAME], [PERSON_NAME]"
click at [515, 3] on span "Create Docket" at bounding box center [517, 6] width 32 height 11
click at [512, 8] on input "Create Docket" at bounding box center [517, 8] width 32 height 10
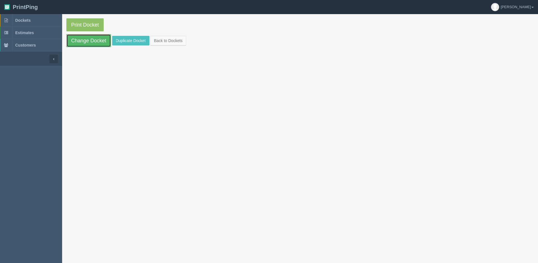
click at [101, 38] on link "Change Docket" at bounding box center [88, 40] width 45 height 13
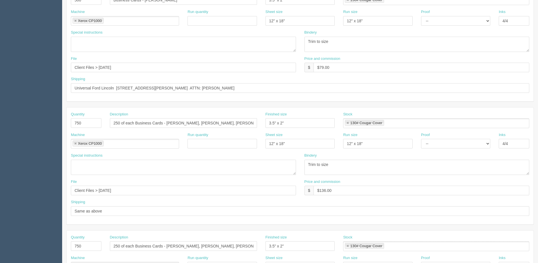
scroll to position [169, 0]
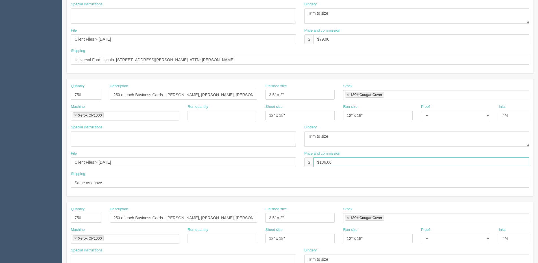
drag, startPoint x: 320, startPoint y: 163, endPoint x: 358, endPoint y: 139, distance: 45.2
click at [264, 138] on div "Quantity 750 Description 250 of each Business Cards - [PERSON_NAME], [PERSON_NA…" at bounding box center [300, 137] width 467 height 117
type input "$204.00"
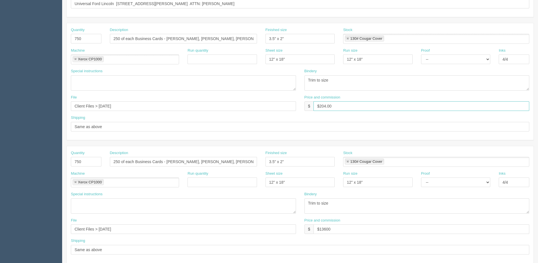
scroll to position [226, 0]
drag, startPoint x: 339, startPoint y: 104, endPoint x: 271, endPoint y: 104, distance: 67.5
click at [264, 104] on div "File Client Files > [DATE] Price and commission $ $204.00" at bounding box center [300, 105] width 467 height 21
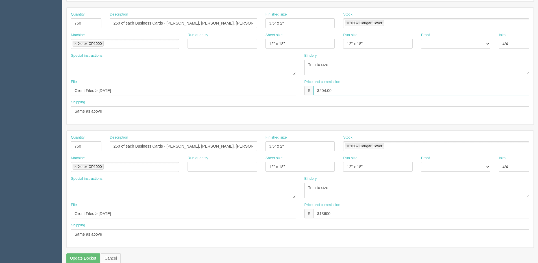
scroll to position [250, 0]
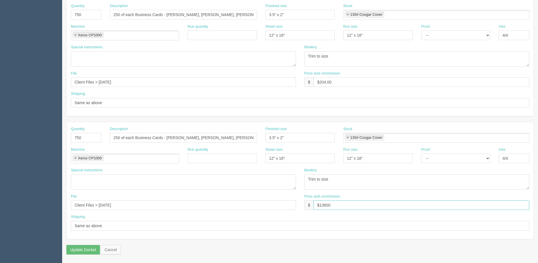
drag, startPoint x: 258, startPoint y: 207, endPoint x: 251, endPoint y: 203, distance: 8.1
click at [211, 181] on div "File Client Files > August 2025 Price and commission $ $13600" at bounding box center [300, 204] width 467 height 21
paste input "204."
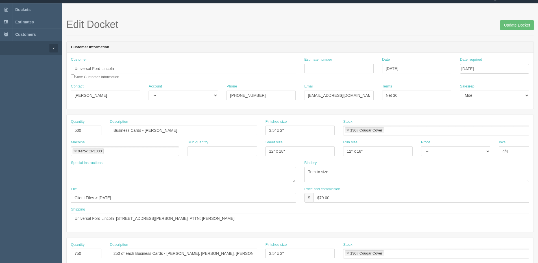
scroll to position [0, 0]
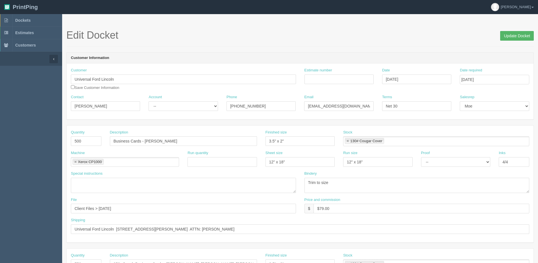
type input "$204.00"
drag, startPoint x: 507, startPoint y: 35, endPoint x: 464, endPoint y: 43, distance: 44.1
click at [264, 35] on input "Update Docket" at bounding box center [517, 36] width 34 height 10
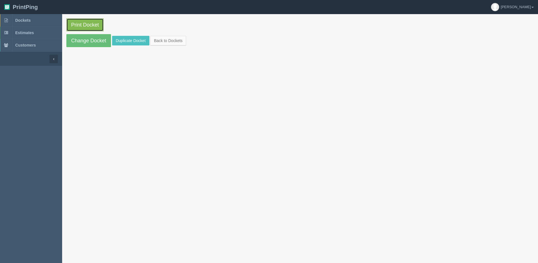
click at [86, 23] on link "Print Docket" at bounding box center [84, 24] width 37 height 13
click at [161, 41] on link "Back to Dockets" at bounding box center [168, 41] width 36 height 10
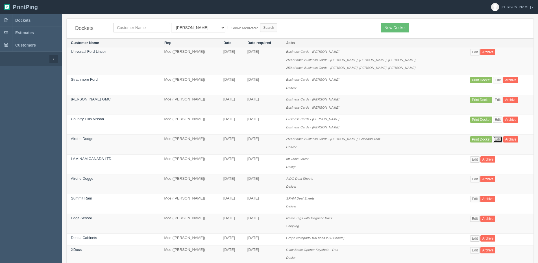
click at [493, 137] on link "Edit" at bounding box center [497, 139] width 9 height 6
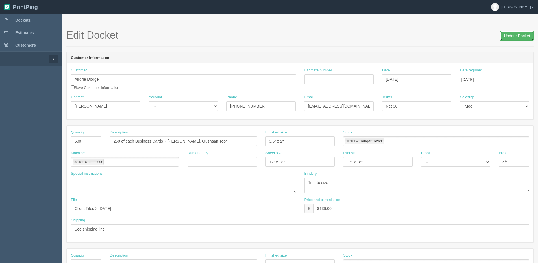
drag, startPoint x: 519, startPoint y: 37, endPoint x: 508, endPoint y: 38, distance: 10.5
click at [519, 37] on input "Update Docket" at bounding box center [517, 36] width 34 height 10
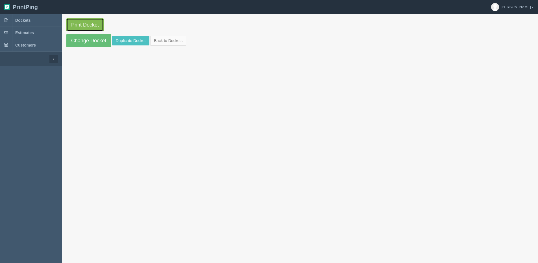
click at [86, 30] on link "Print Docket" at bounding box center [84, 24] width 37 height 13
click at [160, 43] on link "Back to Dockets" at bounding box center [168, 41] width 36 height 10
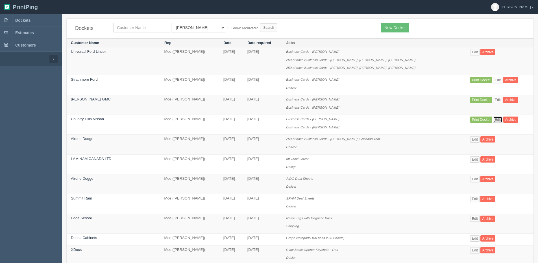
click at [493, 119] on link "Edit" at bounding box center [497, 120] width 9 height 6
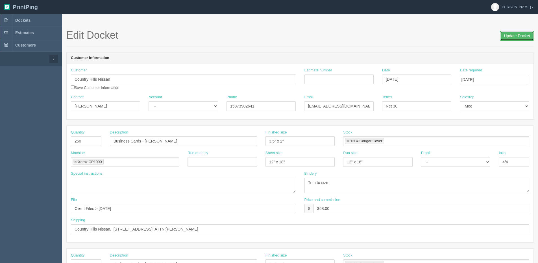
click at [517, 35] on input "Update Docket" at bounding box center [517, 36] width 34 height 10
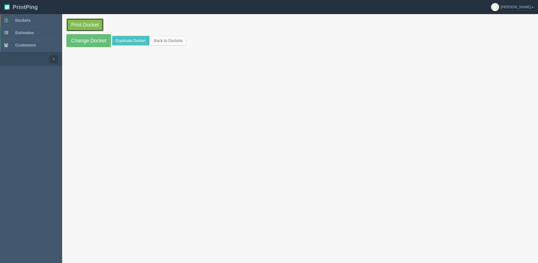
click at [80, 20] on link "Print Docket" at bounding box center [84, 24] width 37 height 13
click at [175, 43] on link "Back to Dockets" at bounding box center [168, 41] width 36 height 10
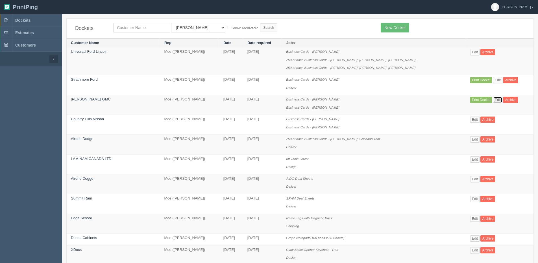
click at [493, 100] on link "Edit" at bounding box center [497, 100] width 9 height 6
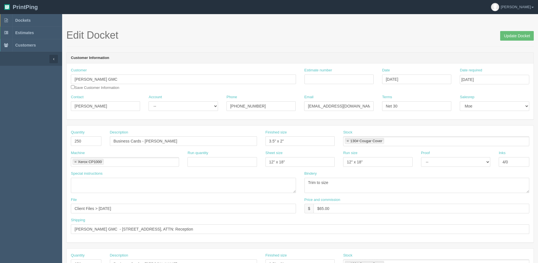
click at [519, 28] on section "Edit Docket Update Docket Customer Information Customer Shaw GMC Save Customer …" at bounding box center [300, 263] width 476 height 498
click at [517, 30] on span "Update Docket" at bounding box center [517, 35] width 34 height 11
drag, startPoint x: 505, startPoint y: 35, endPoint x: 480, endPoint y: 34, distance: 25.7
click at [502, 35] on input "Update Docket" at bounding box center [517, 36] width 34 height 10
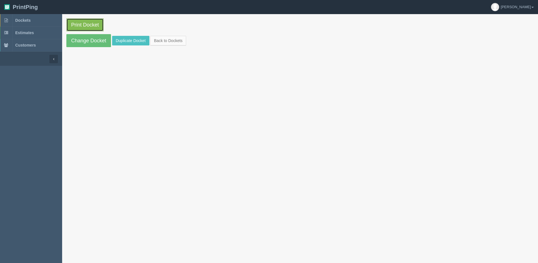
click at [93, 25] on link "Print Docket" at bounding box center [84, 24] width 37 height 13
click at [163, 42] on link "Back to Dockets" at bounding box center [168, 41] width 36 height 10
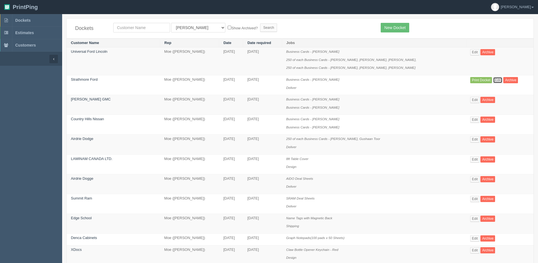
click at [493, 80] on link "Edit" at bounding box center [497, 80] width 9 height 6
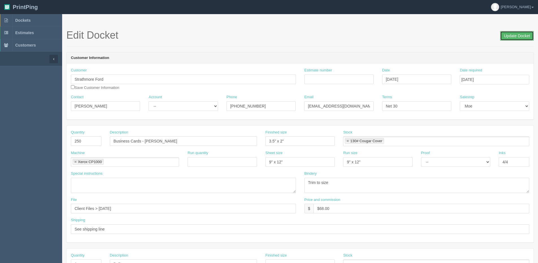
click at [518, 36] on input "Update Docket" at bounding box center [517, 36] width 34 height 10
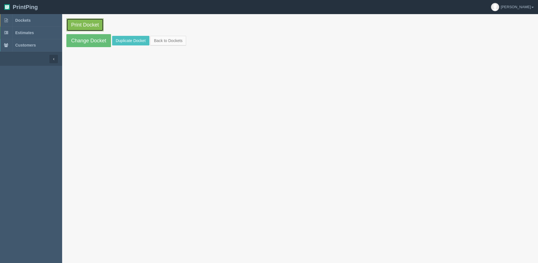
click at [91, 23] on link "Print Docket" at bounding box center [84, 24] width 37 height 13
click at [172, 39] on link "Back to Dockets" at bounding box center [168, 41] width 36 height 10
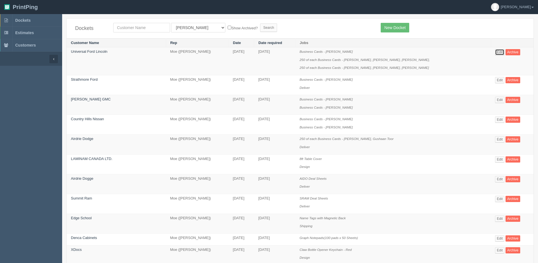
click at [495, 51] on link "Edit" at bounding box center [499, 52] width 9 height 6
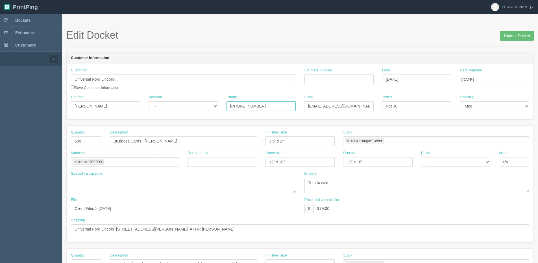
drag, startPoint x: 245, startPoint y: 110, endPoint x: 209, endPoint y: 110, distance: 35.6
click at [209, 110] on div "Contact [PERSON_NAME] Account -- Existing Client Allrush Client Rep Client Phon…" at bounding box center [300, 105] width 467 height 21
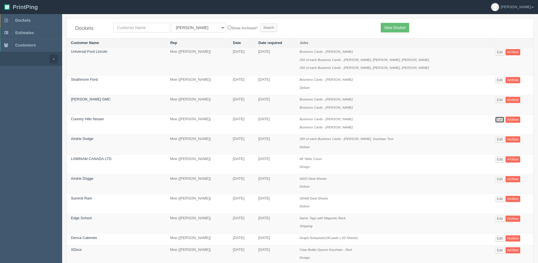
click at [495, 120] on link "Edit" at bounding box center [499, 120] width 9 height 6
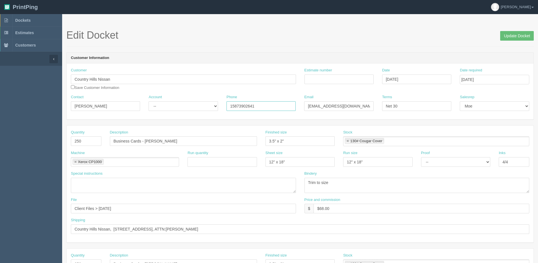
drag, startPoint x: 218, startPoint y: 107, endPoint x: 154, endPoint y: 106, distance: 64.6
click at [154, 107] on div "Contact Matthew MacDonald Account -- Existing Client Allrush Client Rep Client …" at bounding box center [300, 105] width 467 height 21
paste input "[PHONE_NUMBER]"
type input "[PHONE_NUMBER]"
click at [513, 36] on input "Update Docket" at bounding box center [517, 36] width 34 height 10
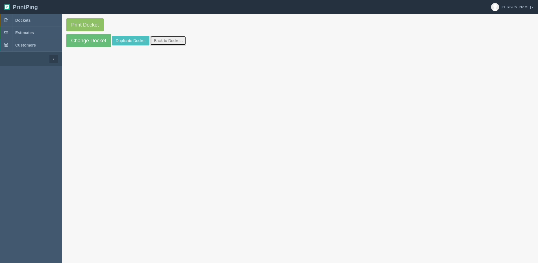
click at [171, 43] on link "Back to Dockets" at bounding box center [168, 41] width 36 height 10
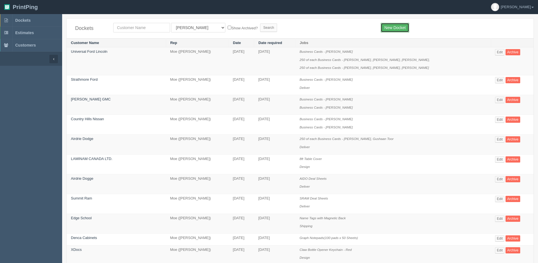
click at [396, 30] on link "New Docket" at bounding box center [394, 28] width 29 height 10
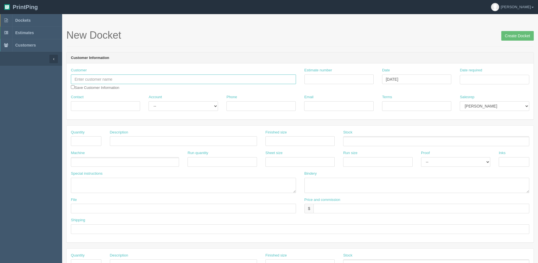
click at [96, 81] on input "text" at bounding box center [183, 80] width 225 height 10
type input "[PERSON_NAME]"
drag, startPoint x: 85, startPoint y: 80, endPoint x: 31, endPoint y: 79, distance: 54.2
click at [31, 79] on section "Dockets Estimates Customers" at bounding box center [269, 263] width 538 height 498
click at [100, 102] on input "Contact" at bounding box center [105, 106] width 69 height 10
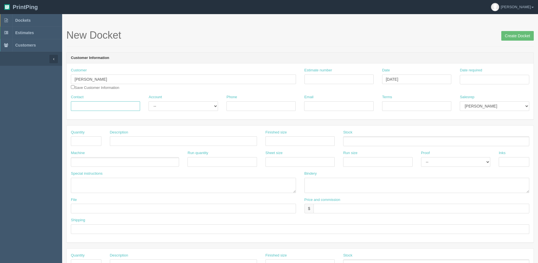
paste input "Victor"
type input "Victor"
drag, startPoint x: 172, startPoint y: 106, endPoint x: 172, endPoint y: 111, distance: 5.4
click at [172, 106] on select "-- Existing Client Allrush Client Rep Client" at bounding box center [182, 106] width 69 height 10
select select "Allrush Client"
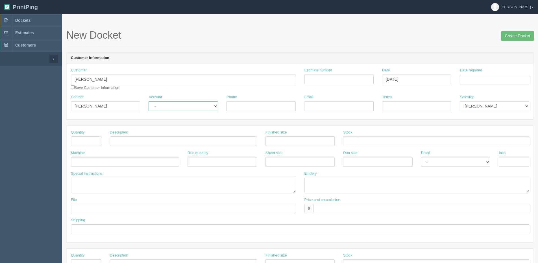
click at [148, 101] on select "-- Existing Client Allrush Client Rep Client" at bounding box center [182, 106] width 69 height 10
click at [475, 75] on input "Date required" at bounding box center [494, 80] width 69 height 10
click at [473, 161] on th "Today" at bounding box center [487, 158] width 53 height 8
click at [479, 142] on td "26" at bounding box center [480, 142] width 7 height 8
type input "[DATE]"
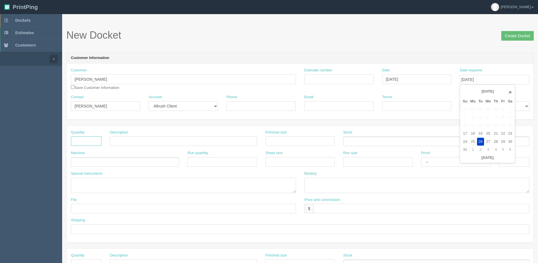
click at [89, 140] on input "text" at bounding box center [86, 141] width 30 height 10
type input "1"
type input "Coroplast Sign"
click at [92, 163] on ul at bounding box center [125, 162] width 108 height 10
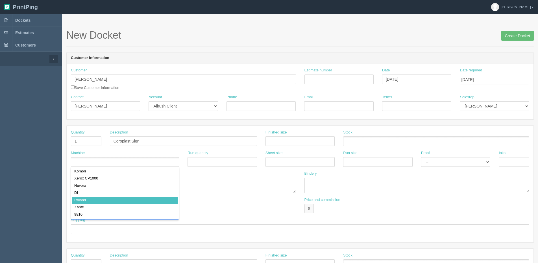
type input "Roland"
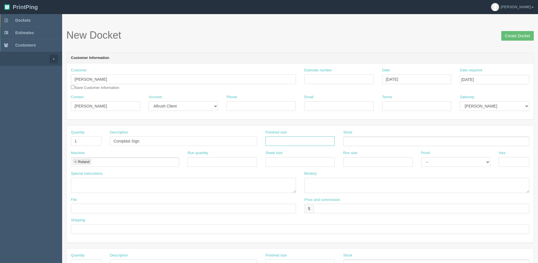
click at [310, 141] on input "text" at bounding box center [299, 141] width 69 height 10
click at [273, 141] on input "24 x 36" at bounding box center [299, 141] width 69 height 10
type input "24" x 36""
click at [323, 110] on input "Email" at bounding box center [338, 106] width 69 height 10
click at [318, 107] on input "Email" at bounding box center [338, 106] width 69 height 10
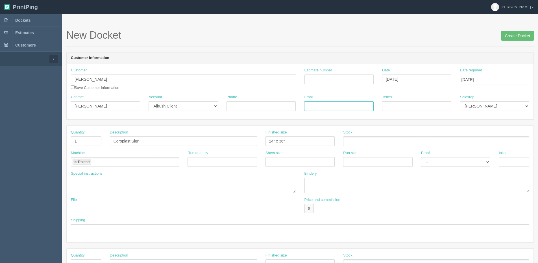
paste input "victor.didkowsky@gmail.com"
type input "victor.didkowsky@gmail.com"
click at [411, 108] on input "Terms" at bounding box center [416, 106] width 69 height 10
type input "Due on receipt"
click at [503, 105] on select "Mark Mikayla Aly Arif Stacy Rebecca Matthew Viki Phil Greg Jim Sam Brandon Fran…" at bounding box center [494, 106] width 69 height 10
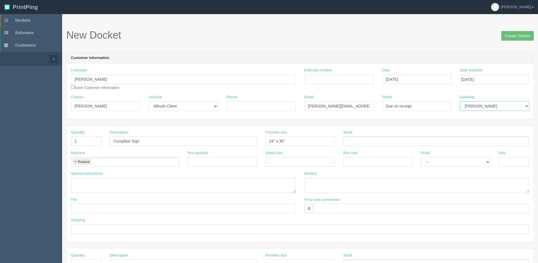
select select "1"
click at [460, 101] on select "Mark Mikayla Aly Arif Stacy Rebecca Matthew Viki Phil Greg Jim Sam Brandon Fran…" at bounding box center [494, 106] width 69 height 10
click at [362, 139] on ul at bounding box center [436, 141] width 186 height 10
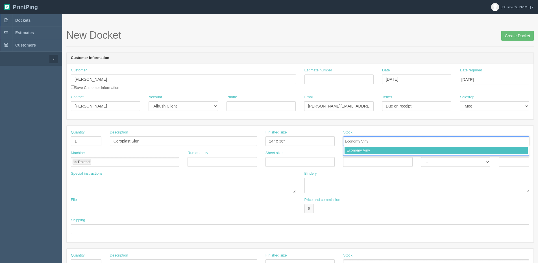
type input "Economy Vinyl"
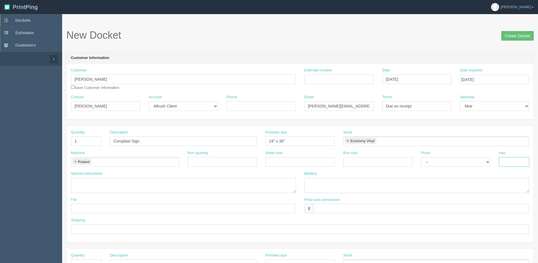
click at [516, 163] on input "text" at bounding box center [513, 162] width 30 height 10
type input "4/0"
click at [316, 186] on textarea at bounding box center [416, 185] width 225 height 15
type textarea "Trim and Mount on Coroplast - ARB $25.00"
type input "See design line"
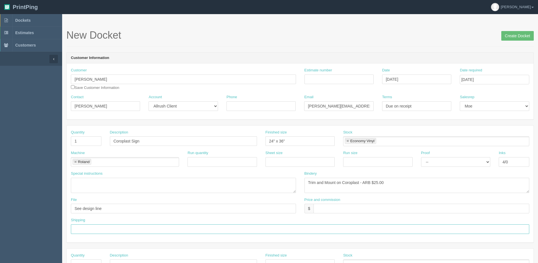
click at [97, 233] on input "text" at bounding box center [300, 229] width 458 height 10
type input "Email / Call when ready for pickup"
click at [331, 209] on input "text" at bounding box center [421, 209] width 216 height 10
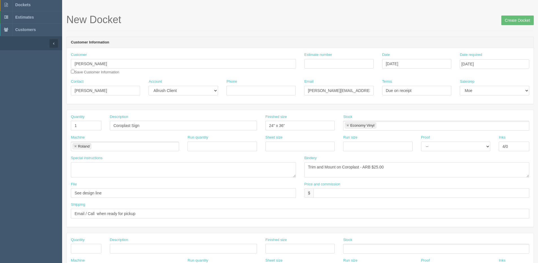
scroll to position [28, 0]
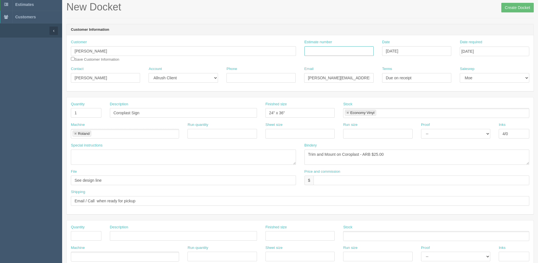
click at [314, 55] on input "Estimate number" at bounding box center [338, 51] width 69 height 10
type input "092164"
click at [325, 181] on input "text" at bounding box center [421, 181] width 216 height 10
click at [341, 180] on input "$81.64 | AR $" at bounding box center [421, 181] width 216 height 10
type input "$81.64 | AR $28.97"
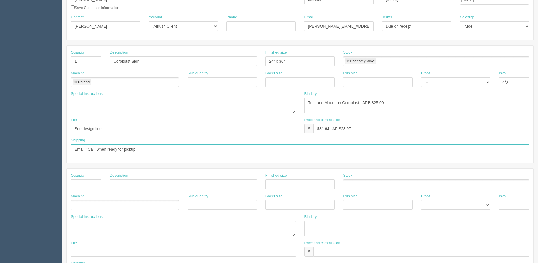
scroll to position [85, 0]
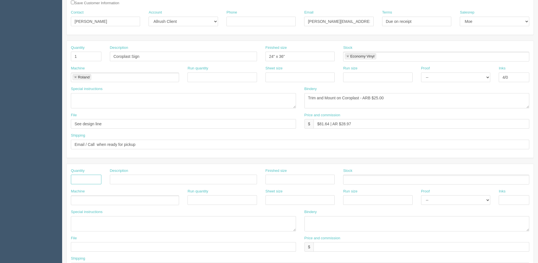
click at [88, 181] on input "text" at bounding box center [86, 180] width 30 height 10
type input "1"
type input "Design"
click at [76, 201] on input "text" at bounding box center [74, 200] width 6 height 8
type input "Design"
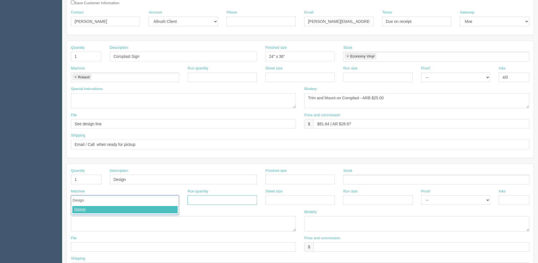
type input "Design"
click at [443, 202] on select "-- Email Hard Copy" at bounding box center [455, 200] width 69 height 10
select select "Email"
click at [421, 195] on select "-- Email Hard Copy" at bounding box center [455, 200] width 69 height 10
click at [97, 226] on textarea at bounding box center [183, 223] width 225 height 15
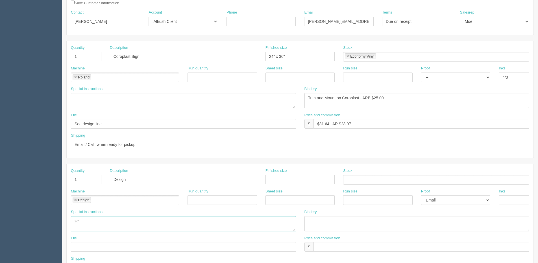
type textarea "s"
drag, startPoint x: 102, startPoint y: 221, endPoint x: 115, endPoint y: 216, distance: 13.9
click at [103, 220] on textarea "See Dan or instrctions" at bounding box center [183, 223] width 225 height 15
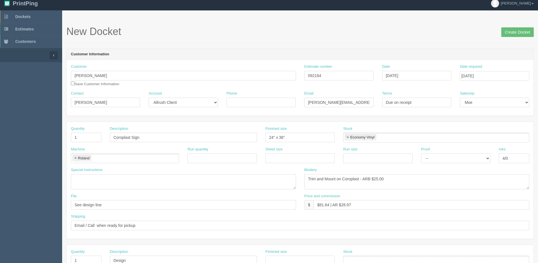
scroll to position [0, 0]
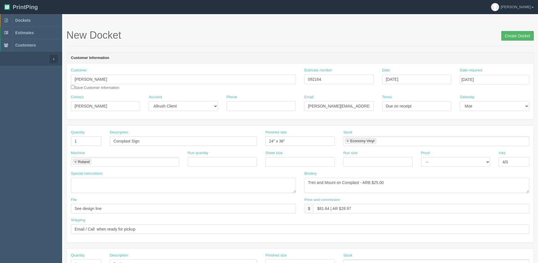
type textarea "See [PERSON_NAME] or instructions"
click at [513, 37] on input "Create Docket" at bounding box center [517, 36] width 32 height 10
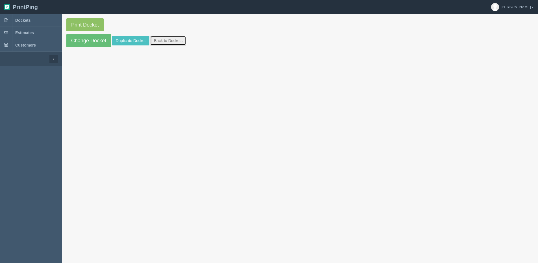
click at [177, 42] on link "Back to Dockets" at bounding box center [168, 41] width 36 height 10
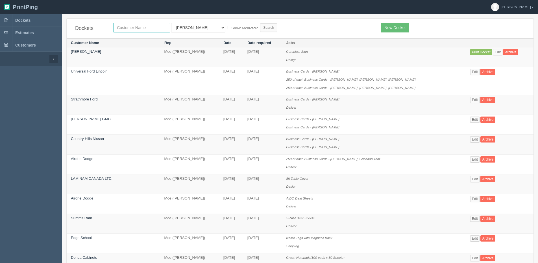
click at [154, 28] on input "text" at bounding box center [141, 28] width 57 height 10
type input "[DEMOGRAPHIC_DATA]"
drag, startPoint x: 192, startPoint y: 28, endPoint x: 191, endPoint y: 32, distance: 4.0
click at [192, 28] on select "All Users [PERSON_NAME] Test 1 [PERSON_NAME] [PERSON_NAME] [PERSON_NAME] France…" at bounding box center [198, 28] width 54 height 10
select select "1"
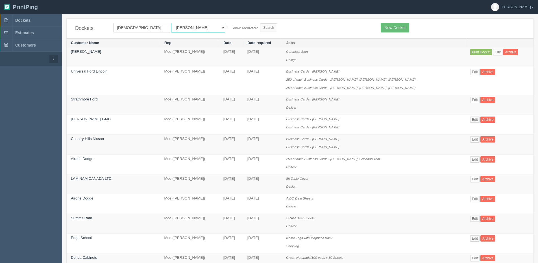
click at [171, 23] on select "All Users [PERSON_NAME] Test 1 [PERSON_NAME] [PERSON_NAME] [PERSON_NAME] France…" at bounding box center [198, 28] width 54 height 10
click at [228, 31] on label "Show Archived?" at bounding box center [243, 28] width 30 height 6
click at [228, 29] on input "Show Archived?" at bounding box center [230, 28] width 4 height 4
checkbox input "true"
click at [260, 29] on input "Search" at bounding box center [268, 27] width 17 height 8
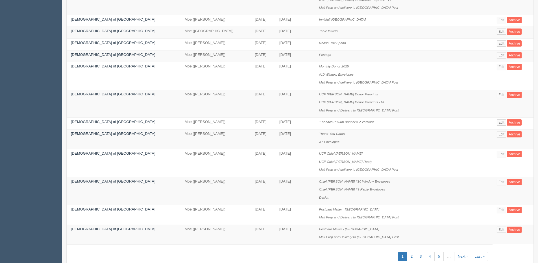
scroll to position [282, 0]
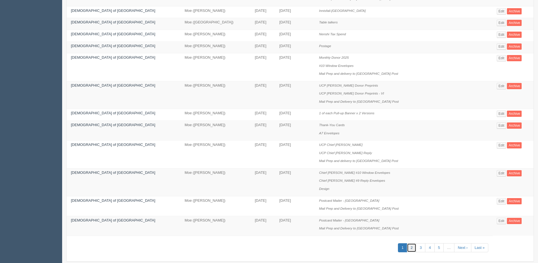
click at [407, 248] on link "2" at bounding box center [411, 247] width 9 height 9
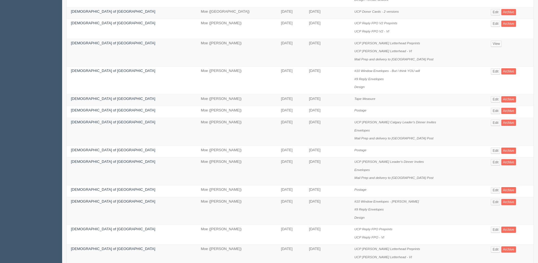
scroll to position [323, 0]
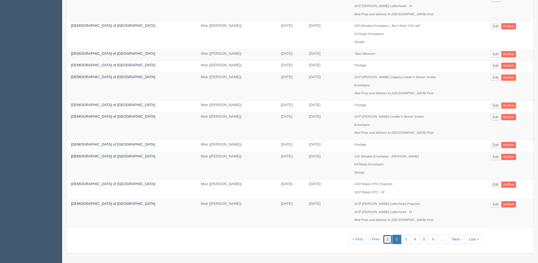
click at [384, 240] on link "1" at bounding box center [387, 239] width 9 height 9
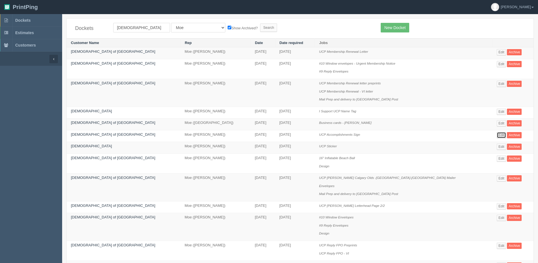
click at [496, 135] on link "Edit" at bounding box center [500, 135] width 9 height 6
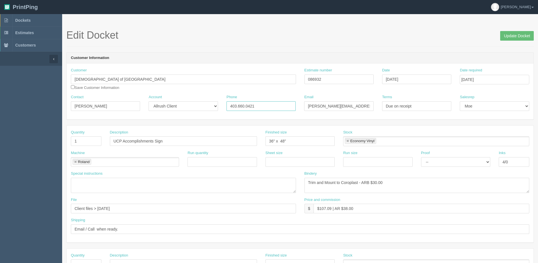
drag, startPoint x: 273, startPoint y: 110, endPoint x: 205, endPoint y: 110, distance: 68.0
click at [205, 110] on div "Contact Victor Account -- Existing Client Allrush Client Rep Client Phone 403.6…" at bounding box center [300, 105] width 467 height 21
click at [507, 37] on input "Update Docket" at bounding box center [517, 36] width 34 height 10
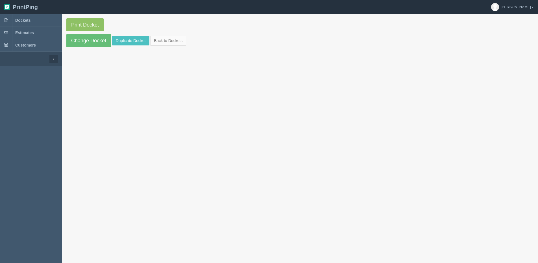
click at [162, 34] on section "Print Docket Change Docket Duplicate Docket Back to Dockets" at bounding box center [300, 32] width 476 height 37
click at [160, 40] on link "Back to Dockets" at bounding box center [168, 41] width 36 height 10
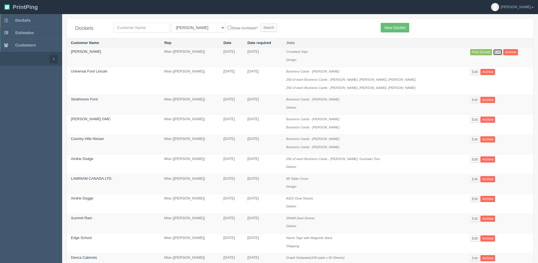
click at [493, 52] on link "Edit" at bounding box center [497, 52] width 9 height 6
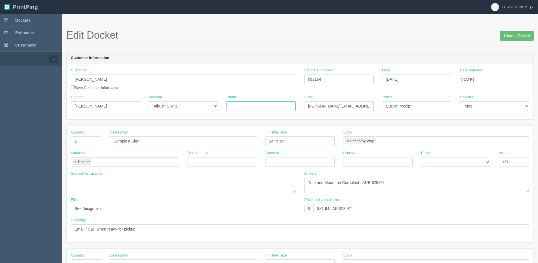
click at [271, 110] on input "Phone" at bounding box center [260, 106] width 69 height 10
paste input "403.660.0421"
type input "403.660.0421"
click at [113, 145] on input "Coroplast Sign" at bounding box center [183, 141] width 147 height 10
type input "BMW Sign"
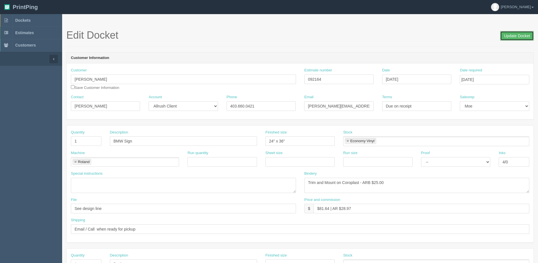
click at [508, 35] on input "Update Docket" at bounding box center [517, 36] width 34 height 10
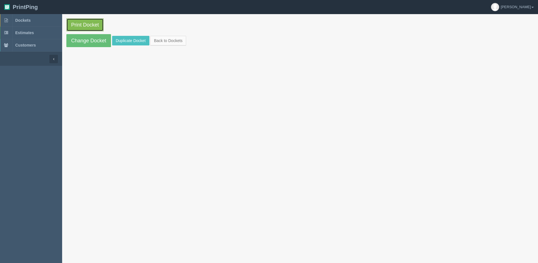
click at [80, 25] on link "Print Docket" at bounding box center [84, 24] width 37 height 13
